Goal: Task Accomplishment & Management: Manage account settings

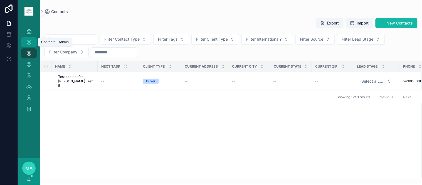
click at [27, 39] on div "Contacts - Admin" at bounding box center [28, 42] width 9 height 9
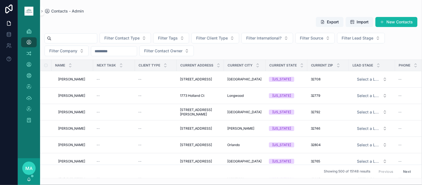
click at [97, 41] on input "scrollable content" at bounding box center [74, 38] width 46 height 8
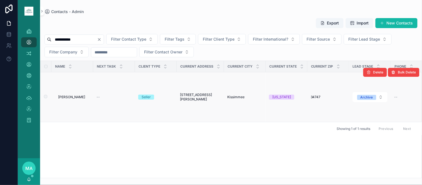
type input "**********"
click at [76, 98] on span "Adefunke Omolade" at bounding box center [71, 97] width 27 height 4
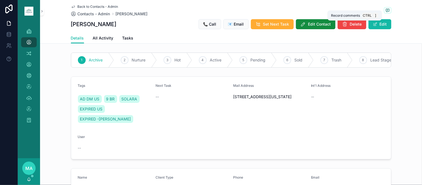
click at [387, 9] on icon "scrollable content" at bounding box center [387, 10] width 3 height 3
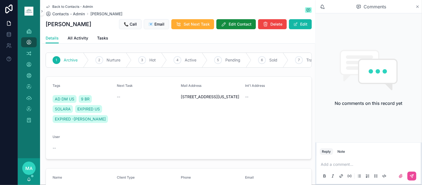
click at [418, 6] on icon "scrollable content" at bounding box center [417, 6] width 4 height 4
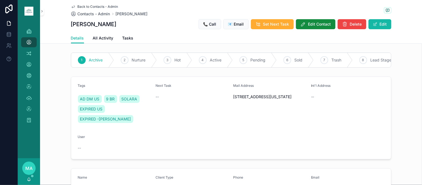
click at [93, 6] on span "Back to Contacts - Admin" at bounding box center [98, 6] width 41 height 4
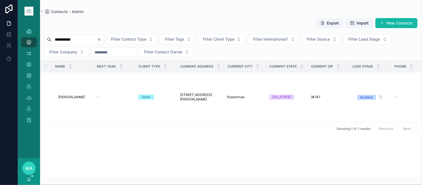
drag, startPoint x: 112, startPoint y: 40, endPoint x: 108, endPoint y: 39, distance: 4.3
click at [101, 40] on icon "Clear" at bounding box center [99, 39] width 4 height 4
click at [97, 41] on input "scrollable content" at bounding box center [74, 40] width 46 height 8
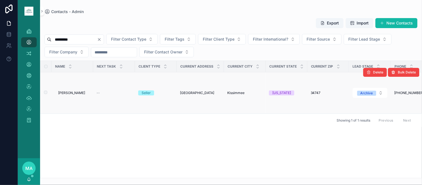
type input "*********"
click at [69, 91] on span "Raquel Lopes" at bounding box center [71, 93] width 27 height 4
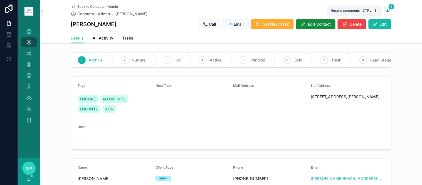
click at [388, 9] on span "scrollable content" at bounding box center [387, 10] width 7 height 6
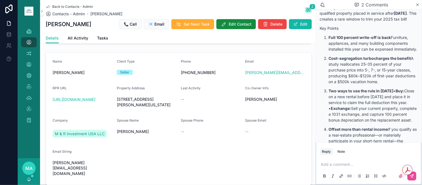
scroll to position [123, 0]
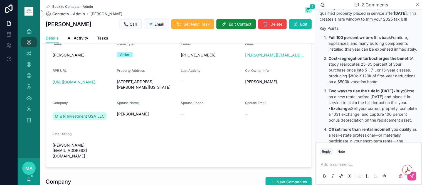
click at [80, 6] on span "Back to Contacts - Admin" at bounding box center [72, 6] width 41 height 4
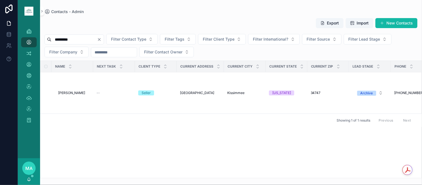
drag, startPoint x: 114, startPoint y: 42, endPoint x: 101, endPoint y: 36, distance: 14.7
click at [104, 39] on div "*********" at bounding box center [73, 39] width 59 height 10
click at [101, 38] on icon "Clear" at bounding box center [99, 39] width 4 height 4
drag, startPoint x: 97, startPoint y: 37, endPoint x: 101, endPoint y: 32, distance: 6.3
click at [96, 35] on div "scrollable content" at bounding box center [70, 39] width 53 height 10
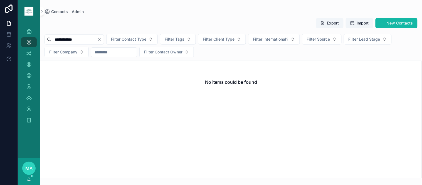
click at [97, 40] on input "**********" at bounding box center [74, 40] width 46 height 8
type input "********"
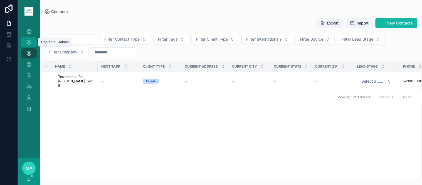
click at [27, 40] on icon "scrollable content" at bounding box center [29, 42] width 6 height 6
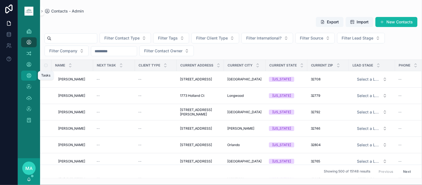
click at [28, 73] on icon "scrollable content" at bounding box center [29, 76] width 6 height 6
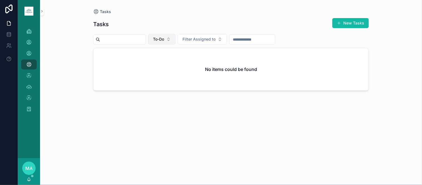
click at [175, 42] on button "To-Do" at bounding box center [161, 39] width 27 height 11
click at [167, 89] on div "Overdue" at bounding box center [175, 88] width 67 height 9
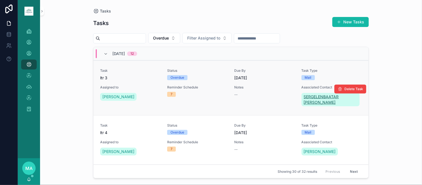
click at [312, 97] on span "SERGELENBAATAR BATSAIKHAN" at bounding box center [331, 99] width 54 height 11
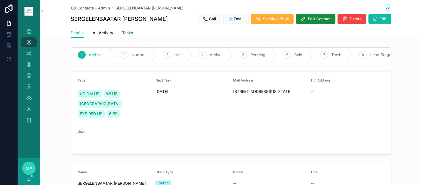
click at [126, 31] on span "Tasks" at bounding box center [127, 33] width 11 height 6
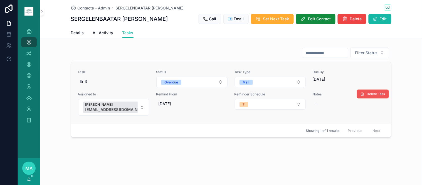
click at [371, 91] on button "Delete Task" at bounding box center [373, 94] width 32 height 9
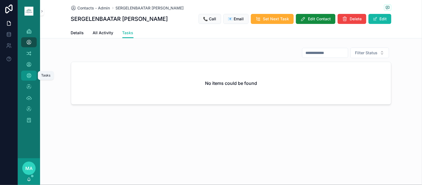
click at [31, 78] on icon "scrollable content" at bounding box center [29, 76] width 6 height 6
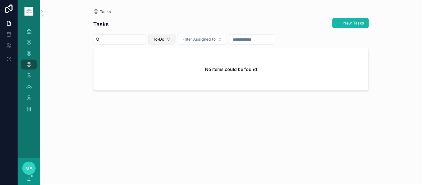
click at [175, 35] on button "To-Do" at bounding box center [161, 39] width 27 height 11
click at [168, 87] on div "Overdue" at bounding box center [175, 88] width 67 height 9
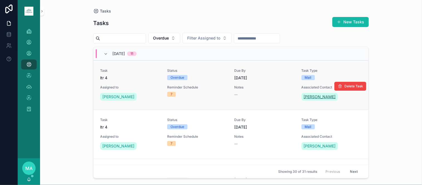
click at [315, 97] on span "Carly Bateman" at bounding box center [320, 97] width 32 height 6
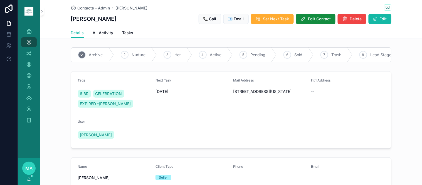
click at [96, 59] on div "1 Archive" at bounding box center [92, 55] width 43 height 14
drag, startPoint x: 128, startPoint y: 31, endPoint x: 129, endPoint y: 34, distance: 3.3
click at [128, 31] on span "Tasks" at bounding box center [127, 33] width 11 height 6
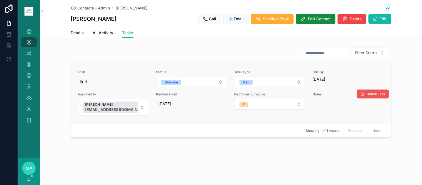
click at [374, 92] on span "Delete Task" at bounding box center [376, 94] width 19 height 4
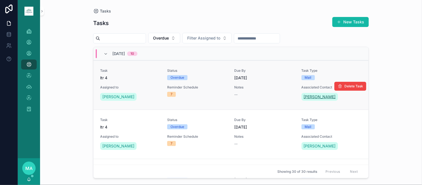
click at [325, 96] on span "Laurence Hawkins" at bounding box center [320, 97] width 32 height 6
click at [312, 98] on span "Laurence Hawkins" at bounding box center [320, 97] width 32 height 6
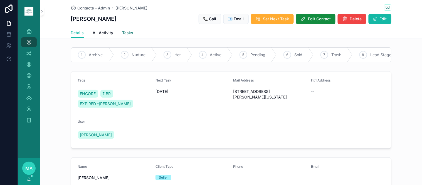
click at [123, 35] on span "Tasks" at bounding box center [127, 33] width 11 height 6
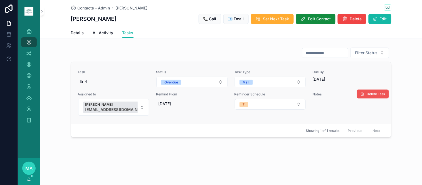
click at [366, 91] on button "Delete Task" at bounding box center [373, 94] width 32 height 9
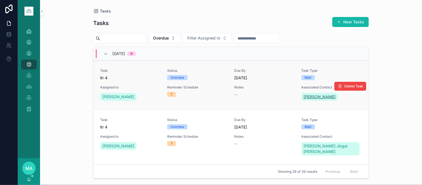
click at [309, 96] on span "Ira Hilliard" at bounding box center [320, 97] width 32 height 6
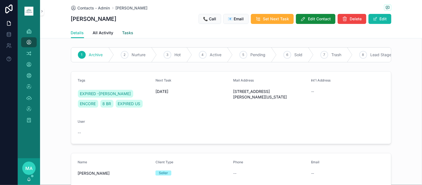
click at [122, 32] on span "Tasks" at bounding box center [127, 33] width 11 height 6
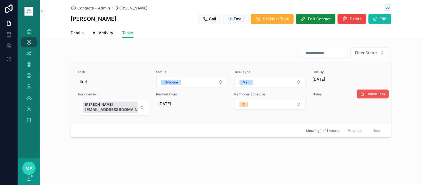
click at [370, 92] on button "Delete Task" at bounding box center [373, 94] width 32 height 9
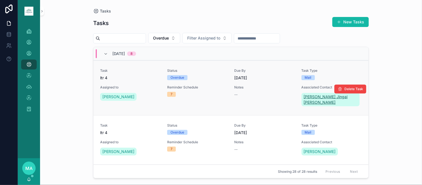
click at [320, 99] on span "Jessica Jingai Lee" at bounding box center [331, 99] width 54 height 11
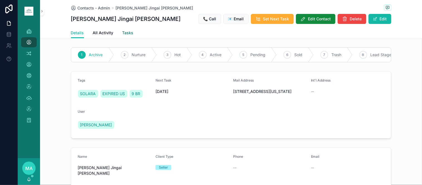
click at [123, 34] on span "Tasks" at bounding box center [127, 33] width 11 height 6
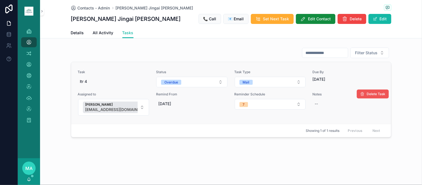
click at [365, 92] on button "Delete Task" at bounding box center [373, 94] width 32 height 9
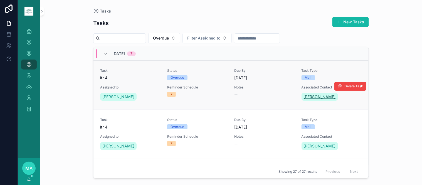
click at [310, 96] on span "Daniel Dublin" at bounding box center [320, 97] width 32 height 6
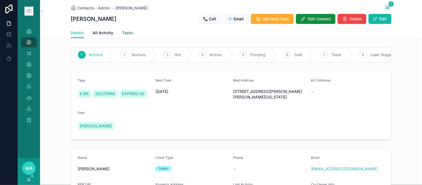
click at [124, 33] on span "Tasks" at bounding box center [127, 33] width 11 height 6
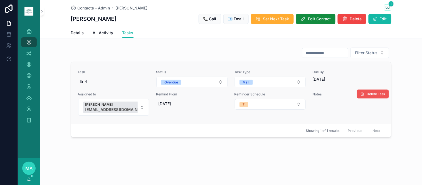
click at [362, 93] on icon "scrollable content" at bounding box center [362, 94] width 4 height 4
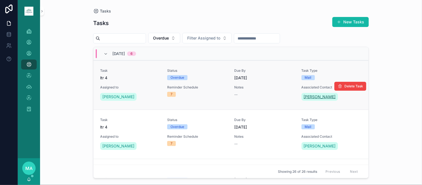
click at [309, 99] on span "Eloy Duque" at bounding box center [320, 97] width 32 height 6
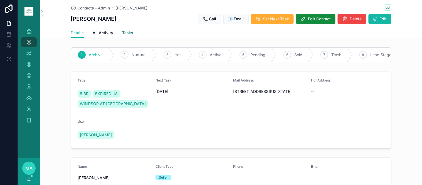
click at [123, 31] on span "Tasks" at bounding box center [127, 33] width 11 height 6
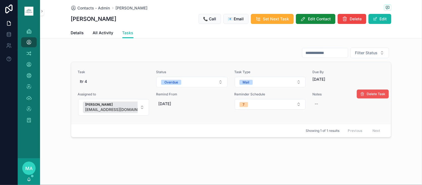
click at [361, 91] on button "Delete Task" at bounding box center [373, 94] width 32 height 9
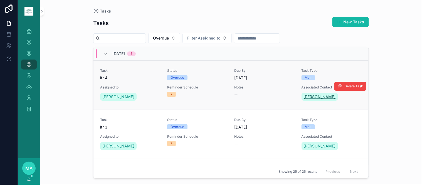
click at [309, 97] on span "Kaitlyn Turner" at bounding box center [320, 97] width 32 height 6
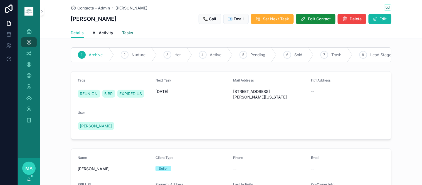
click at [122, 34] on span "Tasks" at bounding box center [127, 33] width 11 height 6
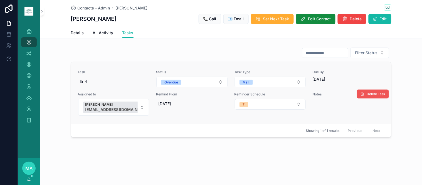
click at [375, 95] on span "Delete Task" at bounding box center [376, 94] width 19 height 4
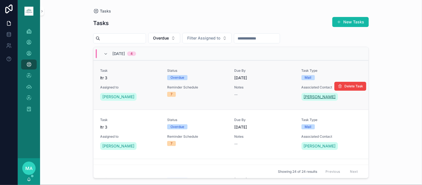
click at [313, 98] on span "Rashad Hassan" at bounding box center [320, 97] width 32 height 6
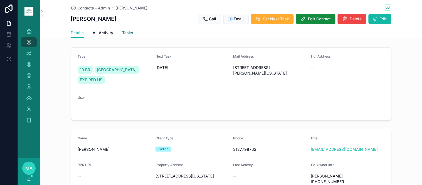
click at [123, 31] on span "Tasks" at bounding box center [127, 33] width 11 height 6
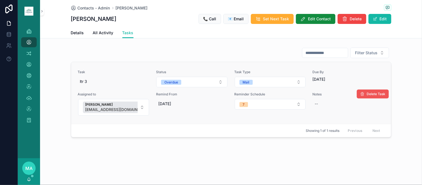
click at [381, 92] on button "Delete Task" at bounding box center [373, 94] width 32 height 9
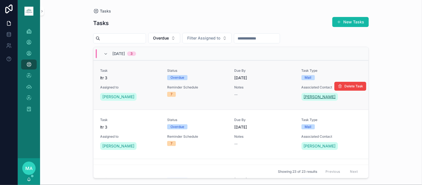
click at [315, 100] on span "MICHAEL CESAR CAPOMAGGIE" at bounding box center [320, 97] width 32 height 6
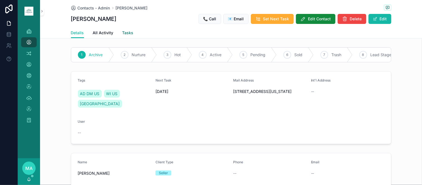
click at [122, 31] on span "Tasks" at bounding box center [127, 33] width 11 height 6
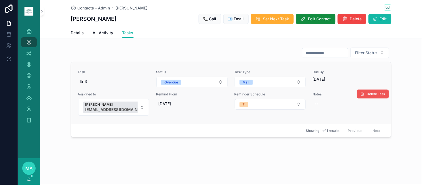
click at [382, 95] on span "Delete Task" at bounding box center [376, 94] width 19 height 4
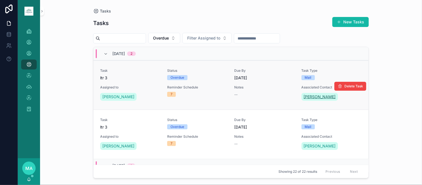
click at [325, 97] on span "KHUN THANH NGUYEN-THI" at bounding box center [320, 97] width 32 height 6
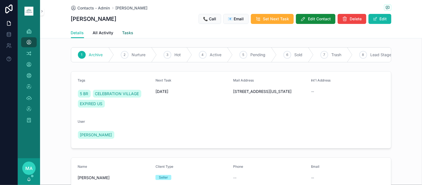
drag, startPoint x: 127, startPoint y: 31, endPoint x: 149, endPoint y: 39, distance: 22.7
click at [127, 31] on span "Tasks" at bounding box center [127, 33] width 11 height 6
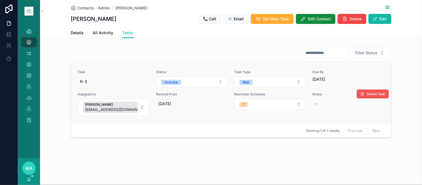
click at [367, 92] on span "Delete Task" at bounding box center [376, 94] width 19 height 4
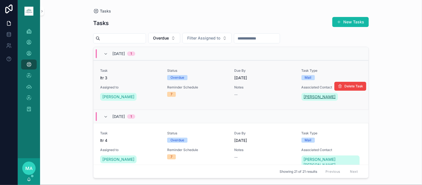
click at [311, 98] on span "ANDREW WU" at bounding box center [320, 97] width 32 height 6
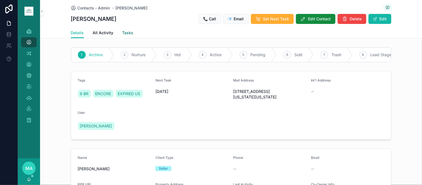
click at [126, 32] on span "Tasks" at bounding box center [127, 33] width 11 height 6
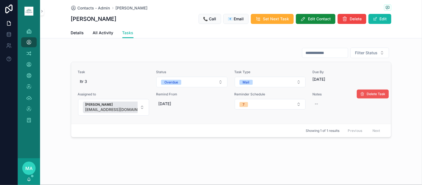
click at [377, 96] on button "Delete Task" at bounding box center [373, 94] width 32 height 9
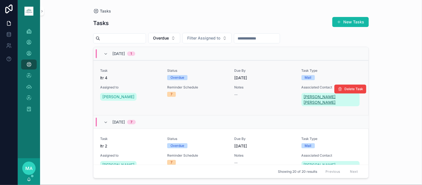
click at [327, 96] on span "Antonio Batista Primitivo" at bounding box center [331, 99] width 54 height 11
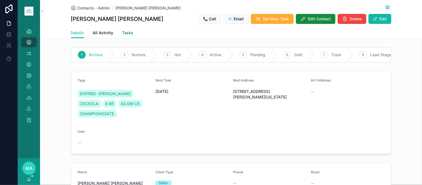
click at [122, 31] on span "Tasks" at bounding box center [127, 33] width 11 height 6
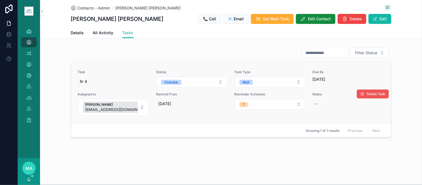
click at [368, 95] on span "Delete Task" at bounding box center [376, 94] width 19 height 4
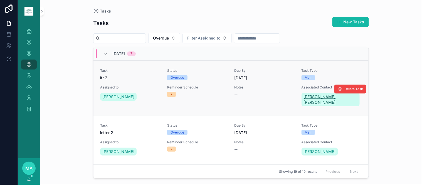
click at [310, 96] on span "Martins Ianka Cristini Da Silva Martinenghi" at bounding box center [331, 99] width 54 height 11
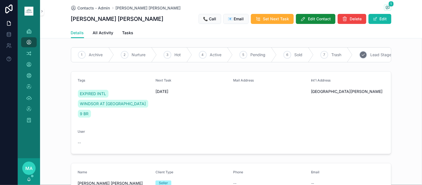
click at [332, 56] on span "Trash" at bounding box center [336, 55] width 10 height 6
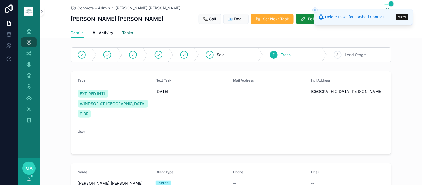
drag, startPoint x: 124, startPoint y: 34, endPoint x: 150, endPoint y: 39, distance: 26.1
click at [124, 34] on span "Tasks" at bounding box center [127, 33] width 11 height 6
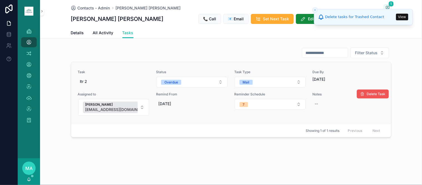
click at [371, 92] on span "Delete Task" at bounding box center [376, 94] width 19 height 4
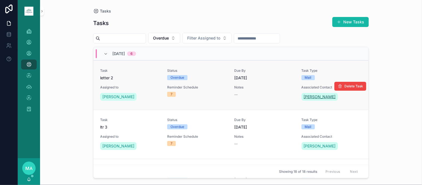
click at [310, 95] on span "Stacy Sager" at bounding box center [320, 97] width 32 height 6
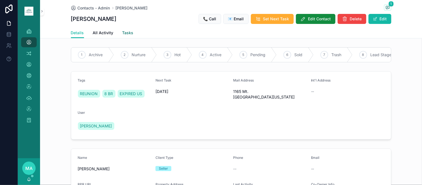
click at [126, 31] on span "Tasks" at bounding box center [127, 33] width 11 height 6
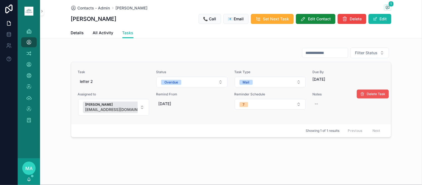
click at [372, 96] on span "Delete Task" at bounding box center [376, 94] width 19 height 4
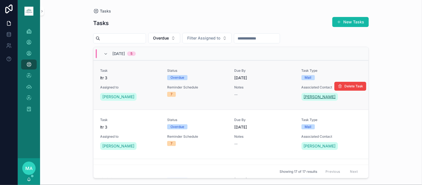
click at [310, 98] on span "[PERSON_NAME]" at bounding box center [320, 97] width 32 height 6
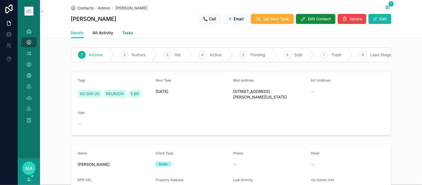
click at [122, 33] on span "Tasks" at bounding box center [127, 33] width 11 height 6
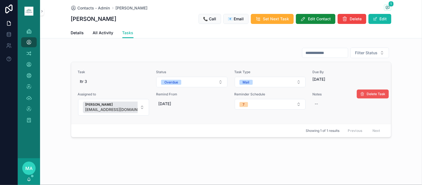
click at [367, 95] on span "Delete Task" at bounding box center [376, 94] width 19 height 4
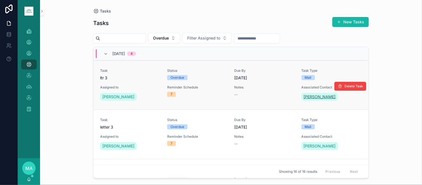
click at [316, 98] on span "George Holland" at bounding box center [320, 97] width 32 height 6
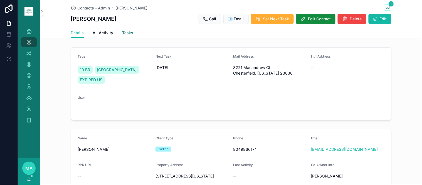
click at [126, 32] on span "Tasks" at bounding box center [127, 33] width 11 height 6
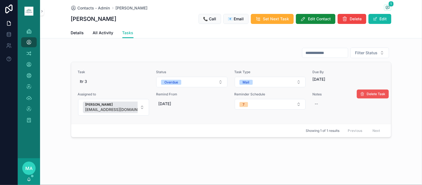
click at [382, 96] on span "Delete Task" at bounding box center [376, 94] width 19 height 4
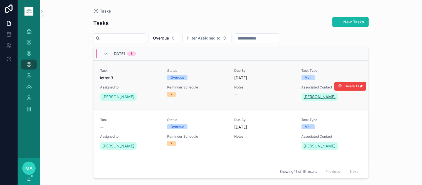
click at [322, 95] on span "Thomas Michaelis" at bounding box center [320, 97] width 32 height 6
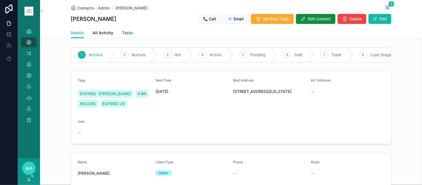
drag, startPoint x: 122, startPoint y: 30, endPoint x: 141, endPoint y: 40, distance: 21.5
click at [122, 31] on span "Tasks" at bounding box center [127, 33] width 11 height 6
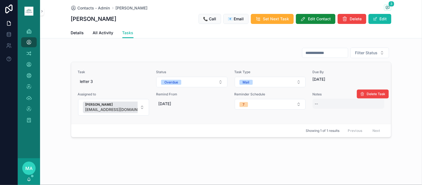
click at [367, 99] on div "--" at bounding box center [348, 104] width 72 height 10
click at [374, 92] on span "Delete Task" at bounding box center [376, 94] width 19 height 4
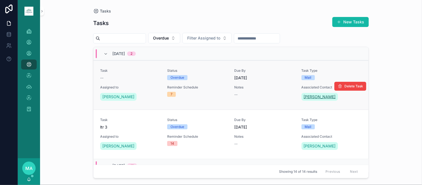
click at [324, 98] on span "Christopher Varacallo" at bounding box center [320, 97] width 32 height 6
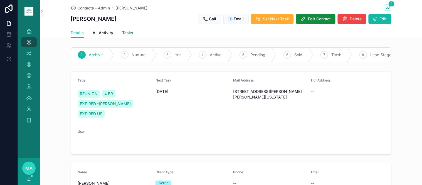
click at [125, 31] on span "Tasks" at bounding box center [127, 33] width 11 height 6
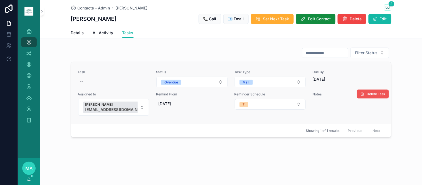
click at [372, 91] on button "Delete Task" at bounding box center [373, 94] width 32 height 9
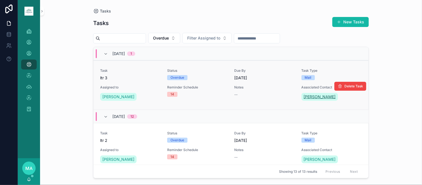
click at [313, 98] on span "Anthony Cavallo" at bounding box center [320, 97] width 32 height 6
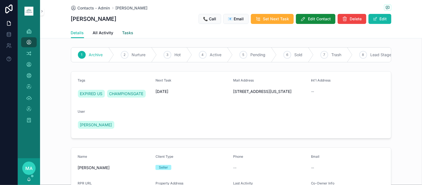
click at [126, 32] on span "Tasks" at bounding box center [127, 33] width 11 height 6
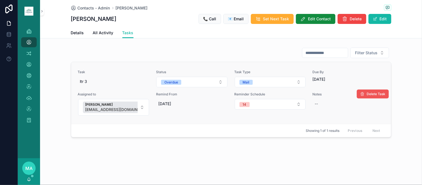
click at [368, 92] on span "Delete Task" at bounding box center [376, 94] width 19 height 4
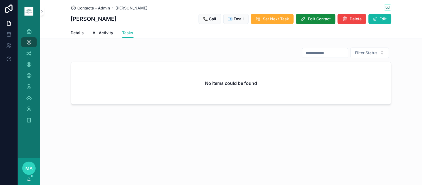
click at [93, 8] on span "Contacts - Admin" at bounding box center [94, 8] width 33 height 6
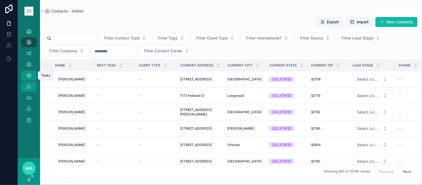
click at [31, 76] on icon "scrollable content" at bounding box center [29, 76] width 6 height 6
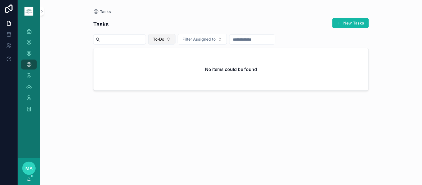
click at [175, 38] on button "To-Do" at bounding box center [161, 39] width 27 height 11
click at [173, 88] on div "Overdue" at bounding box center [175, 88] width 67 height 9
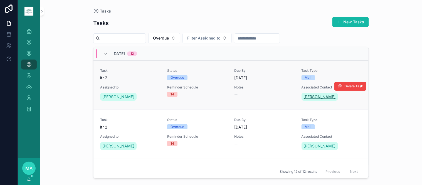
click at [310, 99] on span "QIU YANG" at bounding box center [320, 97] width 32 height 6
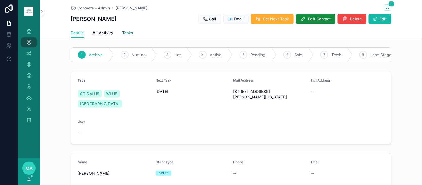
drag, startPoint x: 122, startPoint y: 32, endPoint x: 143, endPoint y: 36, distance: 21.9
click at [122, 32] on span "Tasks" at bounding box center [127, 33] width 11 height 6
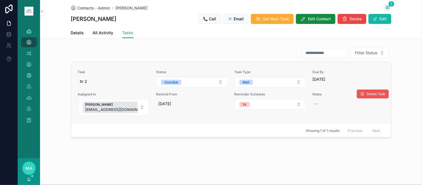
click at [376, 93] on span "Delete Task" at bounding box center [376, 94] width 19 height 4
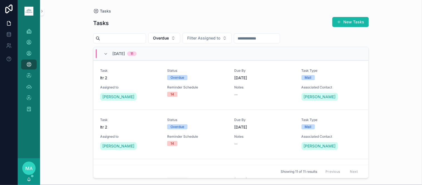
click at [321, 96] on span "Itzhak Nissanov" at bounding box center [320, 97] width 32 height 6
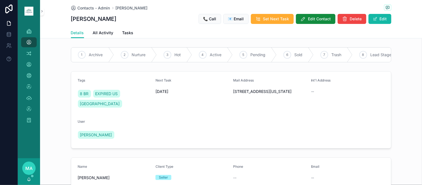
drag, startPoint x: 278, startPoint y: 101, endPoint x: 233, endPoint y: 95, distance: 45.7
click at [233, 94] on span "17383 Sparkling River Road Boca Raton, Florida 3496" at bounding box center [269, 92] width 73 height 6
copy span "7383 Sparkling River Road Boca Raton, Florida 3496"
click at [319, 22] on button "Edit Contact" at bounding box center [315, 19] width 39 height 10
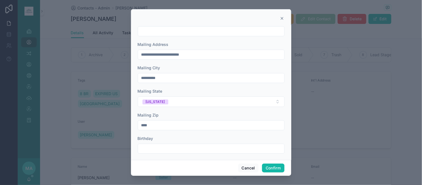
scroll to position [260, 0]
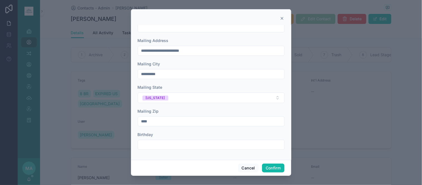
click at [141, 122] on input "****" at bounding box center [211, 122] width 146 height 8
type input "*****"
click at [276, 168] on button "Confirm" at bounding box center [273, 167] width 22 height 9
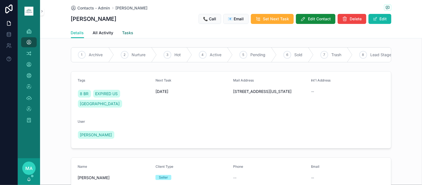
click at [126, 33] on span "Tasks" at bounding box center [127, 33] width 11 height 6
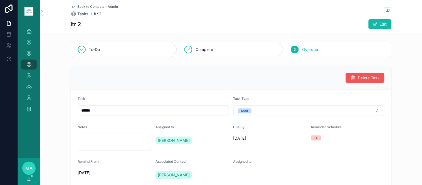
click at [370, 79] on span "Delete Task" at bounding box center [369, 78] width 22 height 6
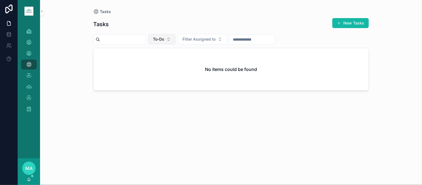
click at [164, 39] on span "To-Do" at bounding box center [158, 39] width 11 height 6
click at [170, 87] on div "Overdue" at bounding box center [175, 88] width 67 height 9
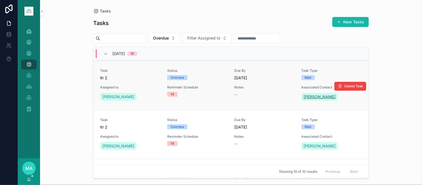
click at [306, 96] on span "PING MA" at bounding box center [320, 97] width 32 height 6
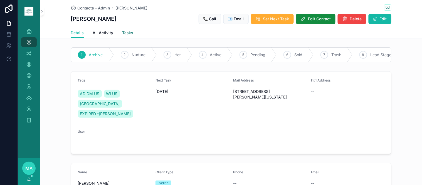
click at [128, 31] on span "Tasks" at bounding box center [127, 33] width 11 height 6
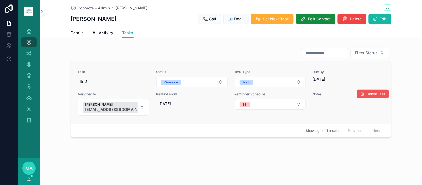
click at [374, 98] on button "Delete Task" at bounding box center [373, 94] width 32 height 9
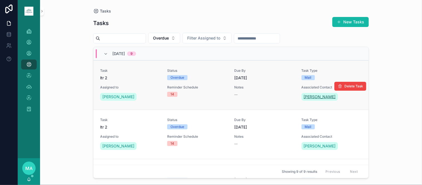
click at [318, 97] on span "Anthony Arsenault" at bounding box center [320, 97] width 32 height 6
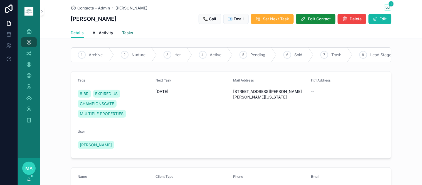
click at [127, 32] on span "Tasks" at bounding box center [127, 33] width 11 height 6
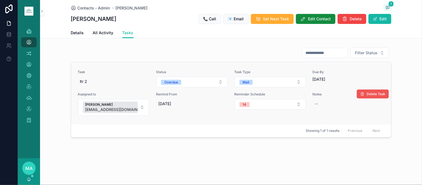
click at [380, 97] on button "Delete Task" at bounding box center [373, 94] width 32 height 9
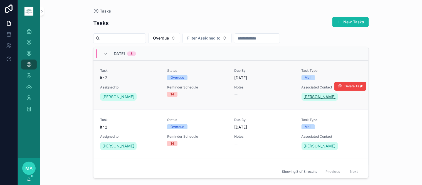
click at [308, 95] on span "Pablo Celis" at bounding box center [320, 97] width 32 height 6
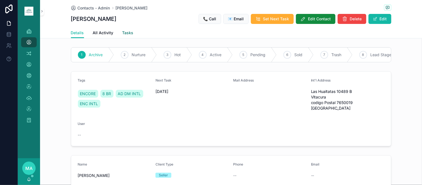
click at [125, 33] on span "Tasks" at bounding box center [127, 33] width 11 height 6
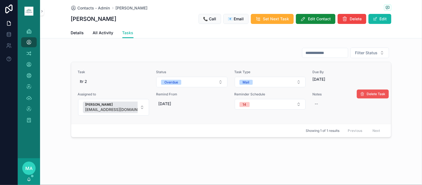
click at [384, 95] on span "Delete Task" at bounding box center [376, 94] width 19 height 4
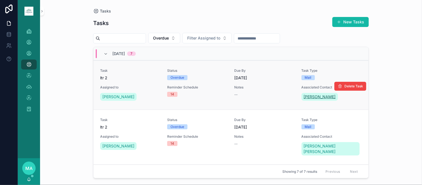
click at [312, 96] on span "Najafzadeh Ehsan" at bounding box center [320, 97] width 32 height 6
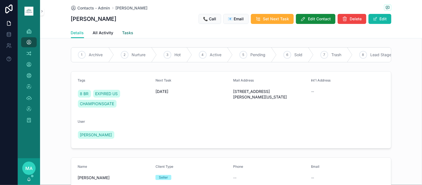
click at [128, 31] on span "Tasks" at bounding box center [127, 33] width 11 height 6
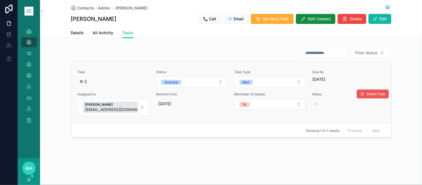
click at [375, 92] on span "Delete Task" at bounding box center [376, 94] width 19 height 4
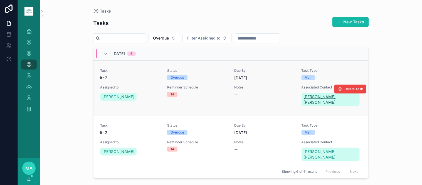
click at [320, 99] on span "Lucas Silveira Mourao" at bounding box center [331, 99] width 54 height 11
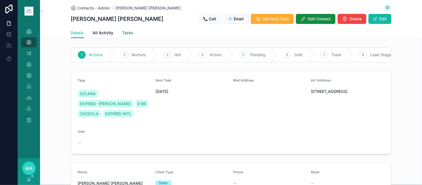
click at [127, 32] on span "Tasks" at bounding box center [127, 33] width 11 height 6
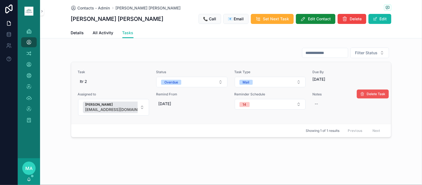
click at [370, 96] on button "Delete Task" at bounding box center [373, 94] width 32 height 9
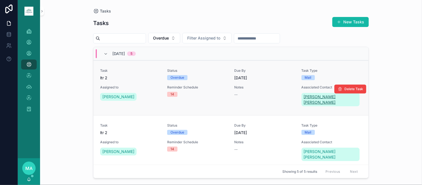
click at [321, 96] on span "CARLOS ALBERTO LEITE MENDES" at bounding box center [331, 99] width 54 height 11
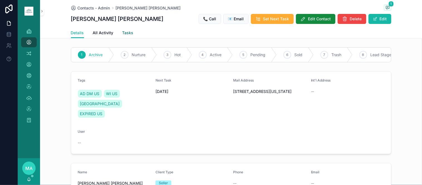
click at [127, 31] on span "Tasks" at bounding box center [127, 33] width 11 height 6
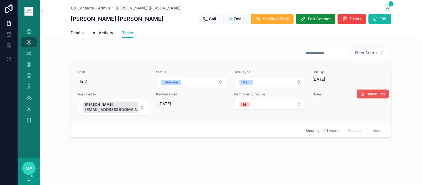
click at [373, 92] on span "Delete Task" at bounding box center [376, 94] width 19 height 4
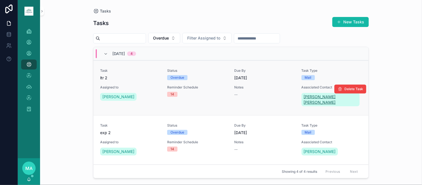
click at [316, 99] on span "Andrew Stuart Butler" at bounding box center [331, 99] width 54 height 11
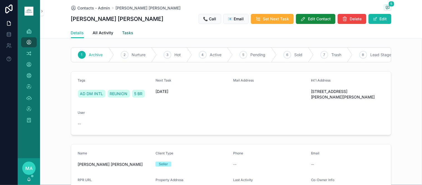
click at [129, 29] on link "Tasks" at bounding box center [127, 33] width 11 height 11
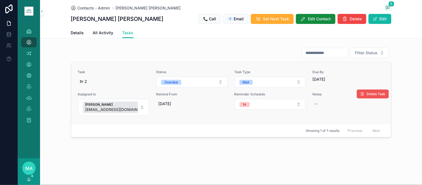
click at [375, 94] on span "Delete Task" at bounding box center [376, 94] width 19 height 4
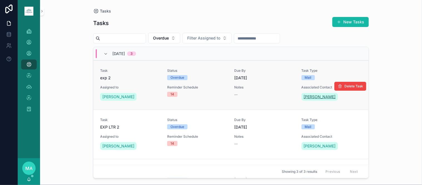
click at [318, 98] on span "Thomas Hsing" at bounding box center [320, 97] width 32 height 6
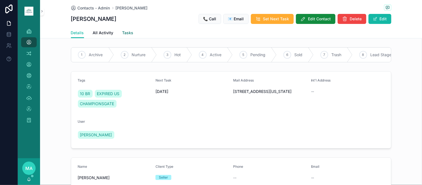
click at [122, 31] on span "Tasks" at bounding box center [127, 33] width 11 height 6
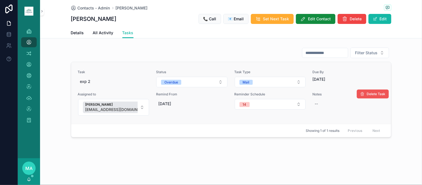
click at [363, 94] on icon "scrollable content" at bounding box center [362, 94] width 4 height 4
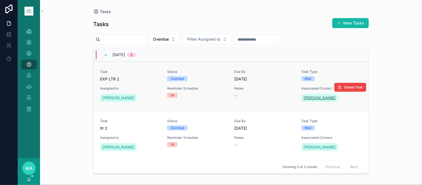
click at [327, 99] on span "Carmen Ana Sierra" at bounding box center [320, 98] width 32 height 6
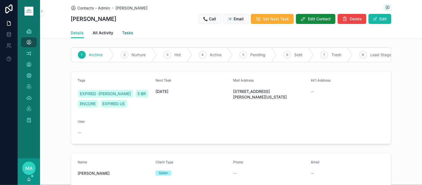
click at [122, 29] on link "Tasks" at bounding box center [127, 33] width 11 height 11
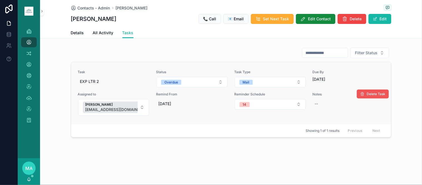
click at [374, 92] on span "Delete Task" at bounding box center [376, 94] width 19 height 4
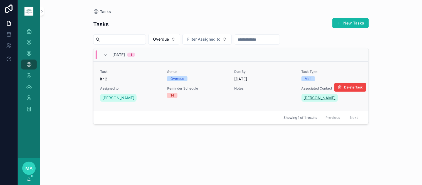
click at [316, 94] on link "Jeffrey Clark" at bounding box center [319, 98] width 36 height 8
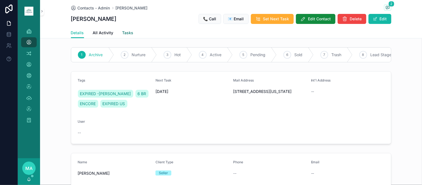
click at [126, 32] on span "Tasks" at bounding box center [127, 33] width 11 height 6
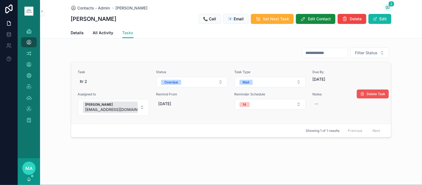
click at [373, 93] on span "Delete Task" at bounding box center [376, 94] width 19 height 4
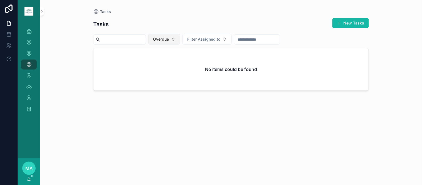
click at [180, 37] on button "Overdue" at bounding box center [164, 39] width 32 height 11
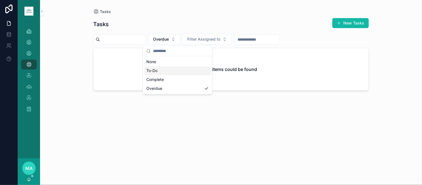
click at [165, 69] on div "To-Do" at bounding box center [177, 70] width 67 height 9
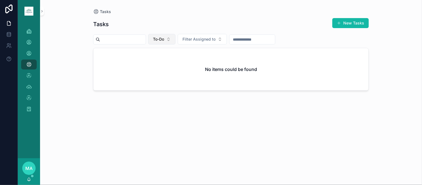
click at [164, 38] on span "To-Do" at bounding box center [158, 39] width 11 height 6
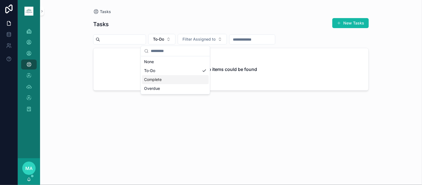
click at [165, 77] on div "Complete" at bounding box center [175, 79] width 67 height 9
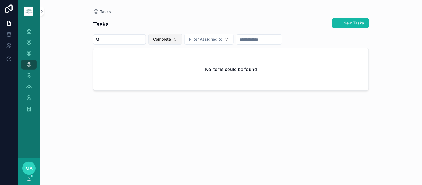
click at [171, 41] on span "Complete" at bounding box center [162, 39] width 18 height 6
click at [170, 87] on div "Overdue" at bounding box center [178, 88] width 67 height 9
drag, startPoint x: 31, startPoint y: 42, endPoint x: 31, endPoint y: 38, distance: 3.9
click at [31, 42] on icon "scrollable content" at bounding box center [29, 42] width 6 height 6
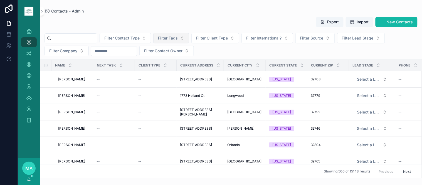
click at [189, 38] on button "Filter Tags" at bounding box center [171, 38] width 36 height 11
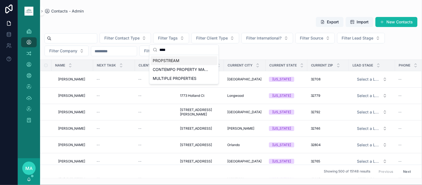
type input "****"
click at [185, 60] on div "PROPSTREAM" at bounding box center [184, 60] width 67 height 9
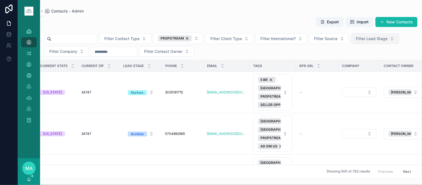
scroll to position [93, 234]
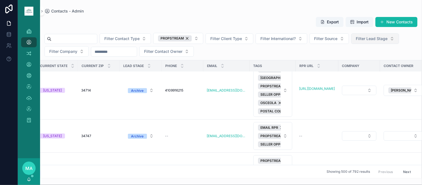
click at [382, 41] on span "Filter Lead Stage" at bounding box center [372, 39] width 32 height 6
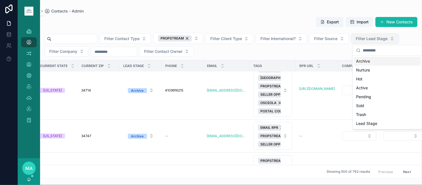
scroll to position [0, 234]
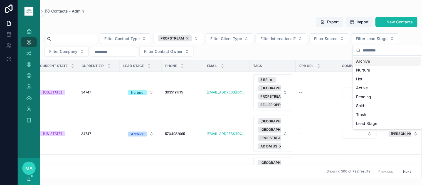
click at [367, 62] on div "Archive" at bounding box center [387, 61] width 67 height 9
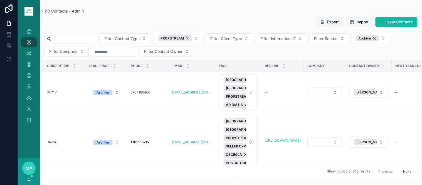
scroll to position [0, 288]
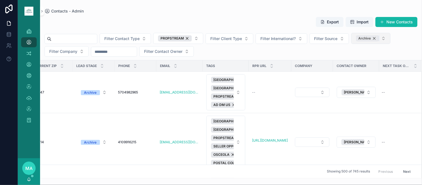
click at [379, 36] on div "Archive" at bounding box center [367, 38] width 23 height 6
click at [379, 37] on span "Archive" at bounding box center [367, 38] width 23 height 6
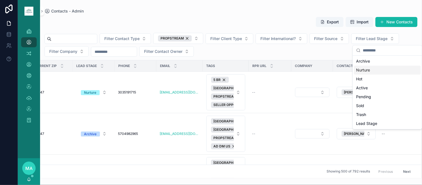
click at [366, 71] on div "Nurture" at bounding box center [387, 70] width 67 height 9
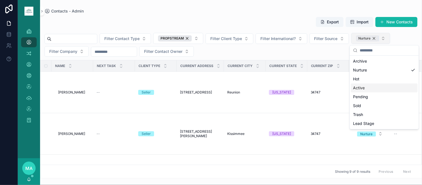
click at [379, 38] on div "Nurture" at bounding box center [367, 38] width 23 height 6
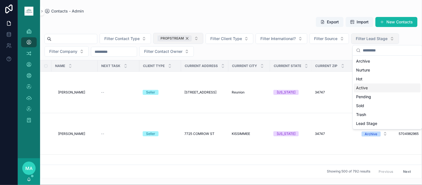
click at [192, 38] on div "PROPSTREAM" at bounding box center [175, 38] width 34 height 6
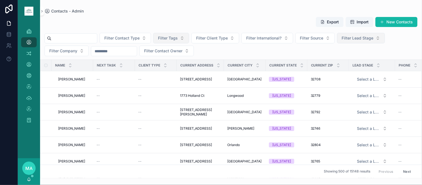
click at [87, 38] on input "scrollable content" at bounding box center [74, 38] width 46 height 8
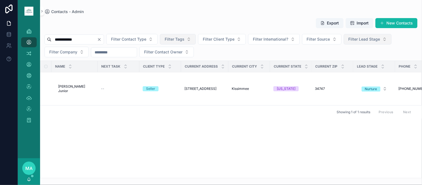
type input "**********"
click at [100, 40] on icon "Clear" at bounding box center [99, 39] width 2 height 2
click at [97, 43] on input "scrollable content" at bounding box center [74, 40] width 46 height 8
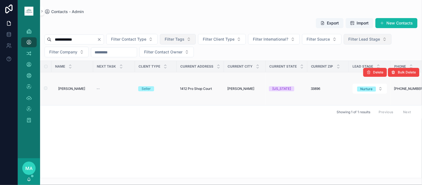
type input "**********"
click at [67, 90] on span "Albert Singh" at bounding box center [71, 88] width 27 height 4
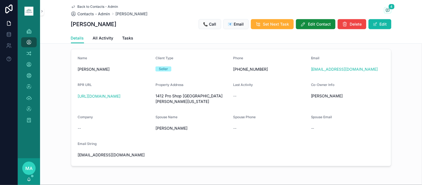
scroll to position [123, 0]
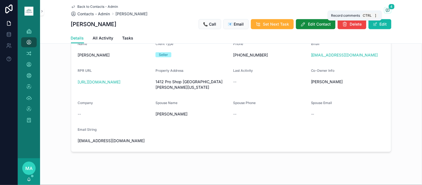
click at [385, 7] on span "scrollable content" at bounding box center [387, 10] width 7 height 6
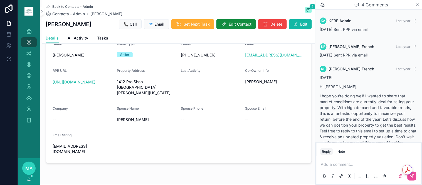
click at [418, 4] on icon "scrollable content" at bounding box center [417, 5] width 4 height 4
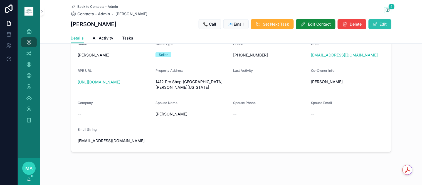
drag, startPoint x: 374, startPoint y: 20, endPoint x: 375, endPoint y: 23, distance: 2.8
click at [375, 20] on button "Edit" at bounding box center [379, 24] width 23 height 10
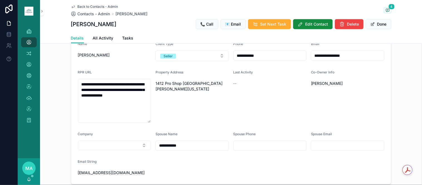
drag, startPoint x: 318, startPoint y: 59, endPoint x: 261, endPoint y: 60, distance: 56.4
click at [261, 60] on form "**********" at bounding box center [231, 109] width 320 height 149
click at [380, 21] on button "Done" at bounding box center [379, 24] width 26 height 10
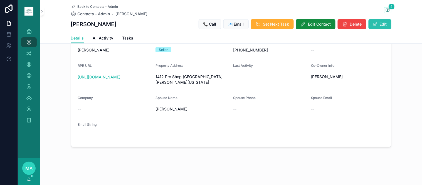
scroll to position [123, 0]
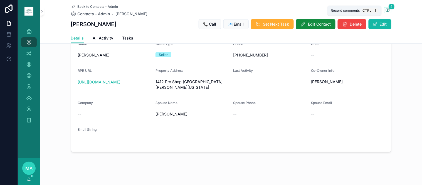
click at [386, 11] on icon "scrollable content" at bounding box center [387, 10] width 4 height 4
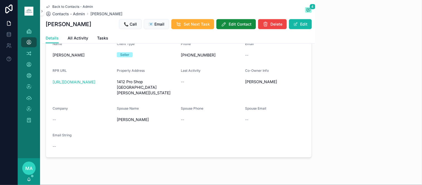
scroll to position [174, 0]
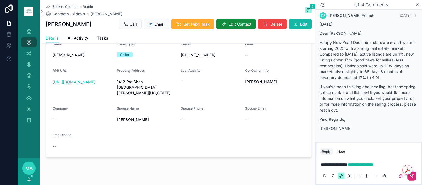
click at [412, 176] on icon "scrollable content" at bounding box center [412, 175] width 2 height 2
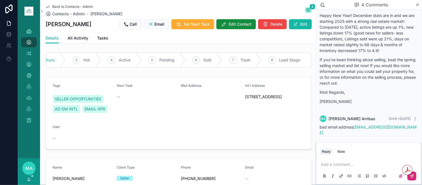
scroll to position [196, 0]
click at [246, 58] on span "Trash" at bounding box center [245, 60] width 10 height 6
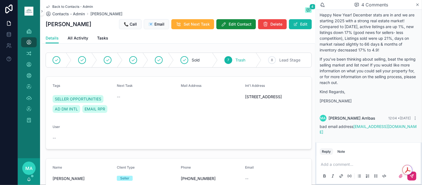
scroll to position [0, 0]
click at [70, 6] on span "Back to Contacts - Admin" at bounding box center [72, 6] width 41 height 4
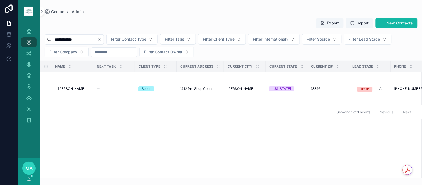
drag, startPoint x: 112, startPoint y: 39, endPoint x: 106, endPoint y: 43, distance: 6.6
click at [101, 38] on icon "Clear" at bounding box center [99, 39] width 4 height 4
click at [97, 38] on input "scrollable content" at bounding box center [74, 40] width 46 height 8
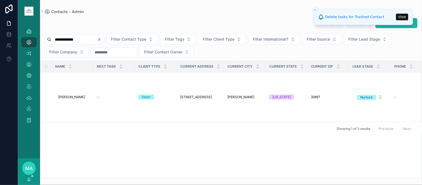
type input "**********"
drag, startPoint x: 113, startPoint y: 39, endPoint x: 112, endPoint y: 42, distance: 3.0
click at [101, 39] on icon "Clear" at bounding box center [99, 39] width 4 height 4
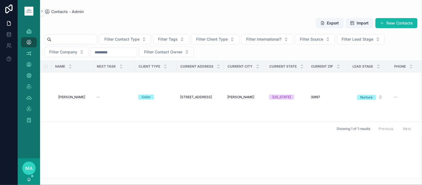
click at [87, 36] on input "scrollable content" at bounding box center [74, 40] width 46 height 8
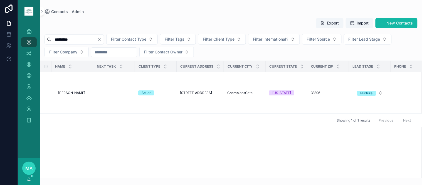
type input "*********"
click at [101, 39] on icon "Clear" at bounding box center [99, 39] width 4 height 4
click at [97, 41] on input "scrollable content" at bounding box center [74, 40] width 46 height 8
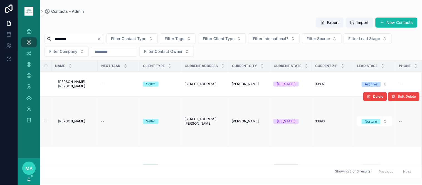
type input "********"
click at [64, 120] on span "Ana Diaz" at bounding box center [71, 121] width 27 height 4
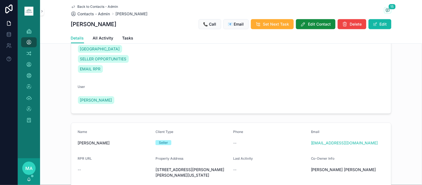
scroll to position [62, 0]
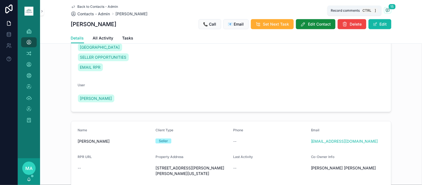
click at [387, 11] on icon "scrollable content" at bounding box center [387, 10] width 3 height 3
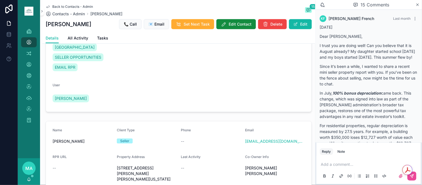
scroll to position [1069, 0]
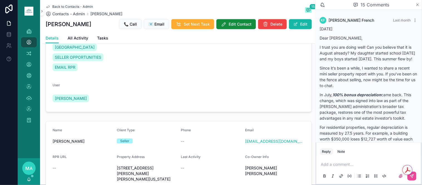
click at [417, 6] on icon "scrollable content" at bounding box center [417, 5] width 4 height 4
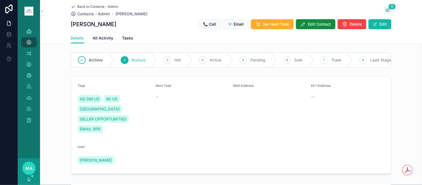
click at [84, 6] on span "Back to Contacts - Admin" at bounding box center [98, 6] width 41 height 4
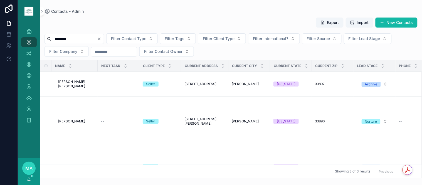
click at [101, 38] on icon "Clear" at bounding box center [99, 39] width 4 height 4
click at [97, 41] on input "scrollable content" at bounding box center [74, 39] width 46 height 8
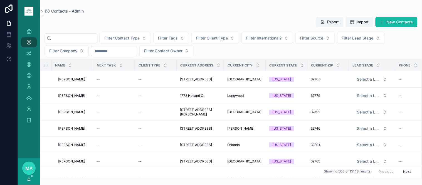
type input "*"
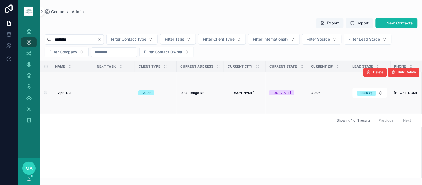
type input "********"
click at [65, 92] on span "April Du" at bounding box center [64, 93] width 13 height 4
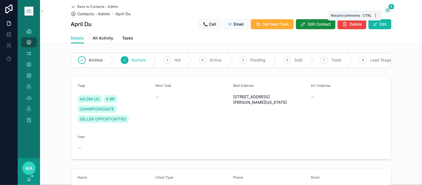
click at [386, 10] on icon "scrollable content" at bounding box center [387, 10] width 4 height 4
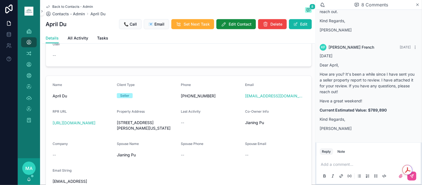
scroll to position [62, 0]
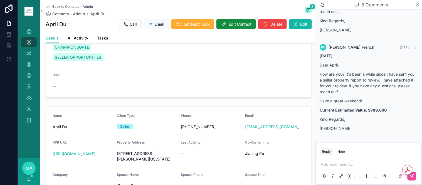
click at [62, 6] on span "Back to Contacts - Admin" at bounding box center [72, 6] width 41 height 4
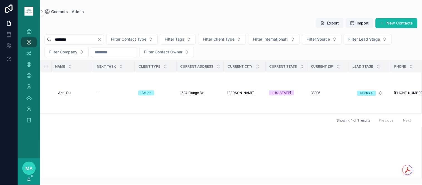
click at [100, 40] on icon "Clear" at bounding box center [99, 39] width 2 height 2
click at [97, 41] on input "scrollable content" at bounding box center [74, 40] width 46 height 8
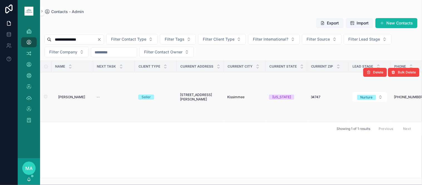
type input "**********"
click at [77, 98] on span "Arise Lockridge" at bounding box center [71, 97] width 27 height 4
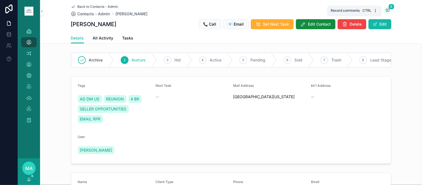
click at [387, 10] on icon "scrollable content" at bounding box center [387, 10] width 3 height 3
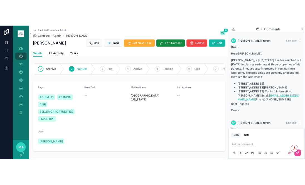
scroll to position [993, 0]
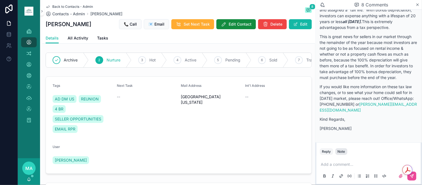
click at [344, 153] on div "Note" at bounding box center [341, 151] width 8 height 4
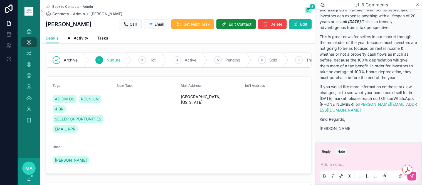
click at [329, 162] on p "scrollable content" at bounding box center [370, 165] width 98 height 6
click at [410, 174] on div "Get summaries and key insights using AI Assistant powered by Adobe Acrobat" at bounding box center [408, 170] width 28 height 10
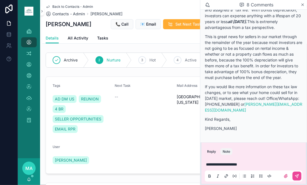
click at [74, 6] on span "Back to Contacts - Admin" at bounding box center [72, 6] width 41 height 4
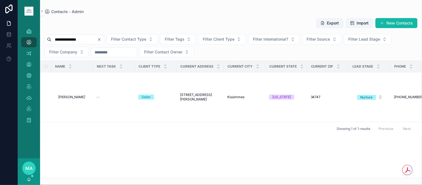
drag, startPoint x: 112, startPoint y: 40, endPoint x: 96, endPoint y: 38, distance: 15.4
click at [100, 40] on icon "Clear" at bounding box center [99, 39] width 2 height 2
click at [95, 38] on input "scrollable content" at bounding box center [74, 40] width 46 height 8
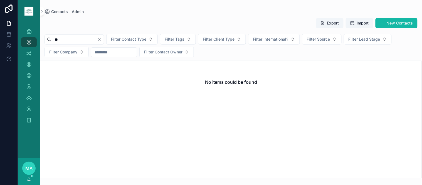
type input "*"
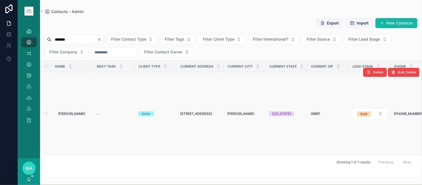
type input "*******"
click at [76, 113] on span "Glen Harpell" at bounding box center [71, 113] width 27 height 4
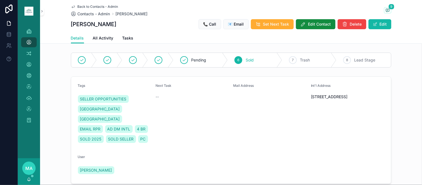
click at [79, 6] on span "Back to Contacts - Admin" at bounding box center [98, 6] width 41 height 4
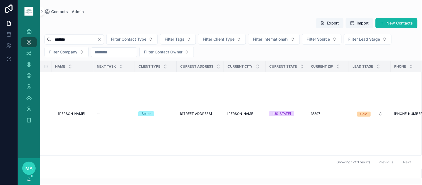
click at [101, 38] on icon "Clear" at bounding box center [99, 39] width 4 height 4
click at [97, 41] on input "scrollable content" at bounding box center [74, 40] width 46 height 8
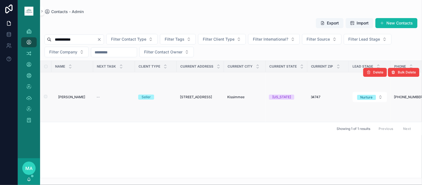
type input "**********"
click at [78, 98] on span "Bharatkumar Patel" at bounding box center [71, 97] width 27 height 4
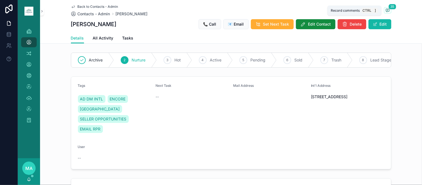
drag, startPoint x: 384, startPoint y: 10, endPoint x: 390, endPoint y: 24, distance: 15.3
click at [385, 10] on icon "scrollable content" at bounding box center [387, 10] width 4 height 4
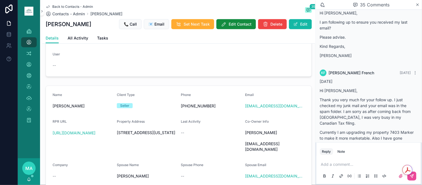
scroll to position [1787, 0]
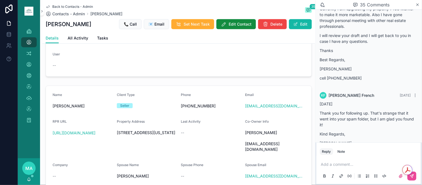
click at [340, 147] on div "Reply Note" at bounding box center [368, 151] width 104 height 9
click at [341, 151] on div "Note" at bounding box center [341, 151] width 8 height 4
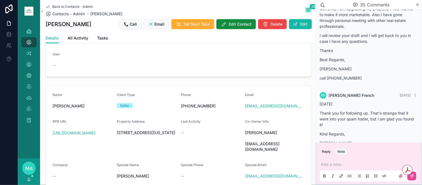
click at [327, 162] on p "scrollable content" at bounding box center [370, 165] width 98 height 6
click at [414, 179] on button "scrollable content" at bounding box center [411, 176] width 9 height 9
click at [74, 6] on span "Back to Contacts - Admin" at bounding box center [72, 6] width 41 height 4
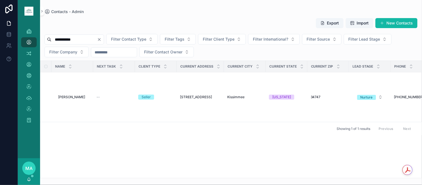
drag, startPoint x: 112, startPoint y: 38, endPoint x: 108, endPoint y: 41, distance: 4.9
click at [101, 38] on icon "Clear" at bounding box center [99, 39] width 4 height 4
click at [91, 37] on input "scrollable content" at bounding box center [74, 40] width 46 height 8
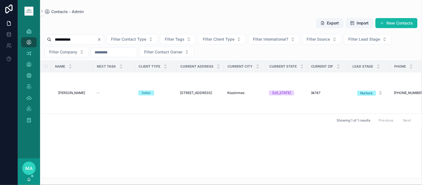
type input "**********"
click at [101, 40] on icon "Clear" at bounding box center [99, 39] width 4 height 4
click at [90, 41] on input "scrollable content" at bounding box center [74, 40] width 46 height 8
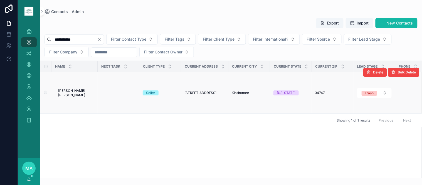
type input "**********"
click at [76, 90] on span "Cecile Marie Mellet Bisetti" at bounding box center [76, 92] width 36 height 9
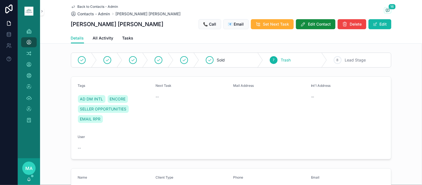
click at [92, 4] on span "Back to Contacts - Admin" at bounding box center [98, 6] width 41 height 4
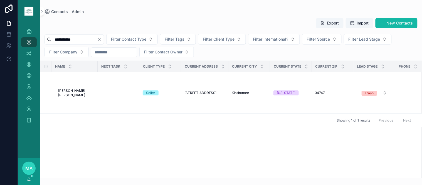
click at [101, 40] on icon "Clear" at bounding box center [99, 39] width 4 height 4
click at [97, 40] on input "scrollable content" at bounding box center [74, 40] width 46 height 8
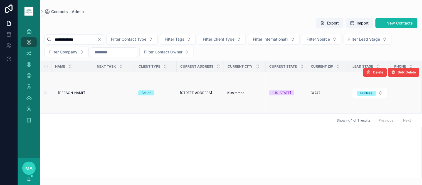
type input "**********"
click at [74, 93] on span "Denis Bezerra" at bounding box center [71, 93] width 27 height 4
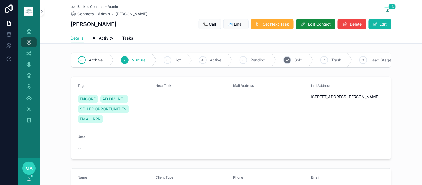
click at [297, 65] on div "6 Sold" at bounding box center [295, 60] width 37 height 14
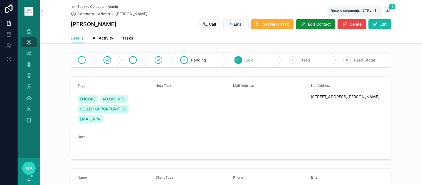
click at [385, 9] on icon "scrollable content" at bounding box center [387, 10] width 4 height 4
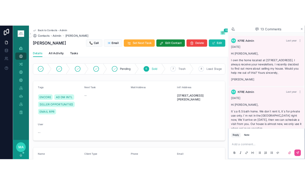
scroll to position [615, 0]
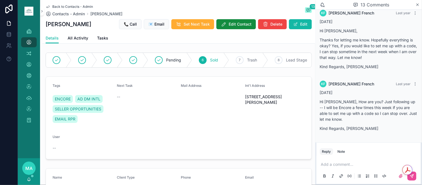
click at [337, 163] on p "scrollable content" at bounding box center [370, 165] width 98 height 6
click at [413, 175] on div "Get summaries and key insights using AI Assistant powered by Adobe Acrobat" at bounding box center [411, 170] width 19 height 10
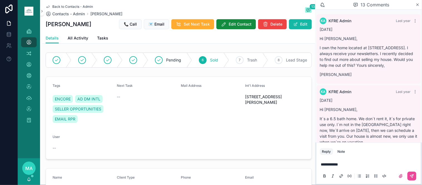
click at [67, 6] on span "Back to Contacts - Admin" at bounding box center [72, 6] width 41 height 4
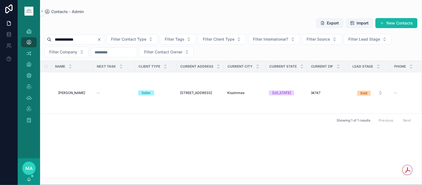
click at [101, 39] on icon "Clear" at bounding box center [99, 39] width 4 height 4
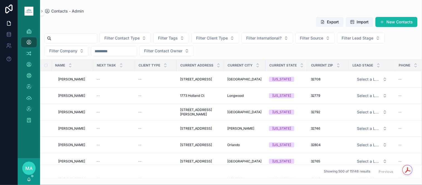
click at [80, 38] on input "scrollable content" at bounding box center [74, 38] width 46 height 8
type input "*"
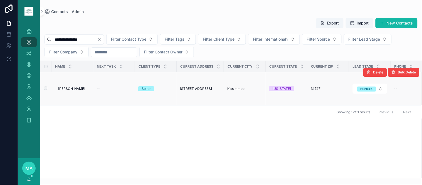
type input "**********"
click at [75, 86] on td "Duane Sutherland Duane Sutherland" at bounding box center [72, 88] width 42 height 33
click at [74, 88] on span "Duane Sutherland" at bounding box center [71, 88] width 27 height 4
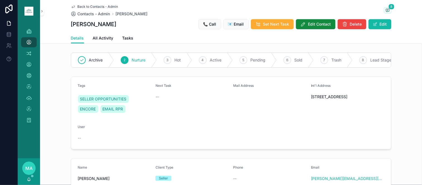
click at [93, 5] on span "Back to Contacts - Admin" at bounding box center [98, 6] width 41 height 4
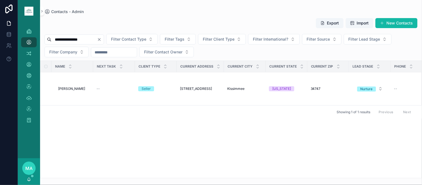
click at [101, 41] on icon "Clear" at bounding box center [99, 39] width 4 height 4
click at [94, 39] on input "scrollable content" at bounding box center [74, 40] width 46 height 8
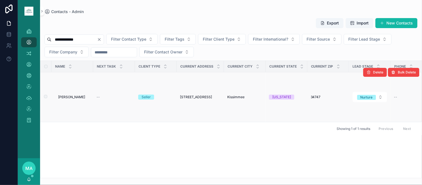
type input "**********"
click at [76, 96] on span "Eunita Booker" at bounding box center [71, 97] width 27 height 4
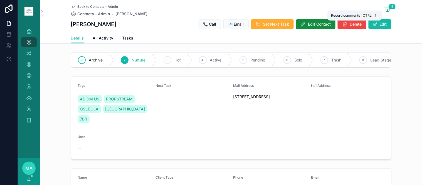
drag, startPoint x: 385, startPoint y: 10, endPoint x: 418, endPoint y: 29, distance: 37.9
click at [385, 10] on icon "scrollable content" at bounding box center [387, 10] width 4 height 4
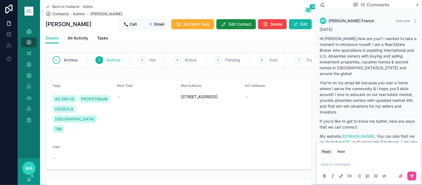
scroll to position [1018, 0]
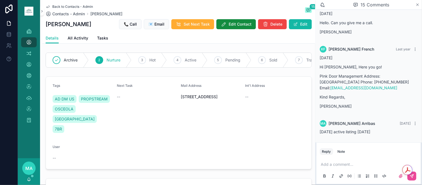
click at [417, 4] on icon "scrollable content" at bounding box center [417, 5] width 2 height 2
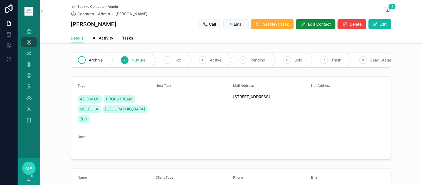
click at [85, 5] on span "Back to Contacts - Admin" at bounding box center [98, 6] width 41 height 4
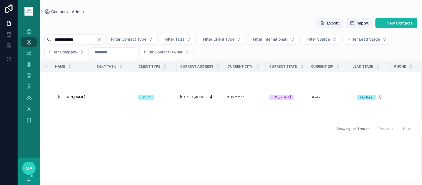
click at [101, 38] on icon "Clear" at bounding box center [99, 39] width 4 height 4
click at [83, 37] on input "scrollable content" at bounding box center [74, 40] width 46 height 8
type input "**********"
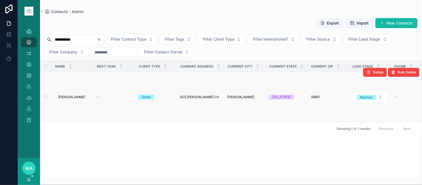
click at [76, 98] on span "Frank Thompson" at bounding box center [71, 97] width 27 height 4
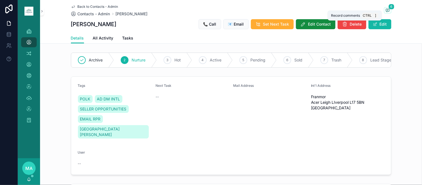
click at [386, 8] on icon "scrollable content" at bounding box center [387, 10] width 4 height 4
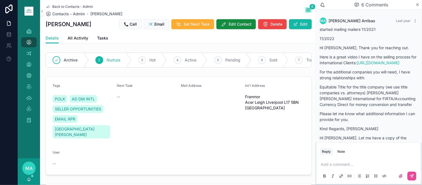
scroll to position [970, 0]
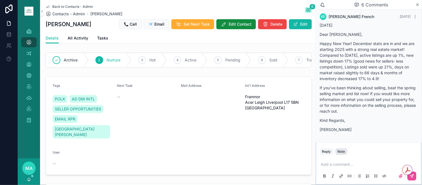
click at [341, 151] on div "Note" at bounding box center [341, 151] width 8 height 4
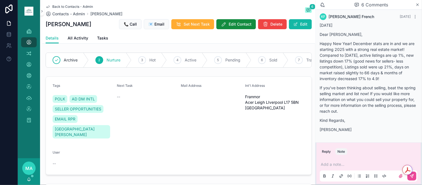
click at [338, 167] on p "scrollable content" at bounding box center [370, 165] width 98 height 6
click at [411, 175] on icon "scrollable content" at bounding box center [411, 176] width 4 height 4
click at [418, 4] on icon "scrollable content" at bounding box center [417, 5] width 4 height 4
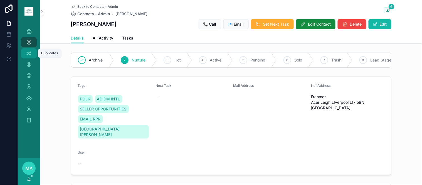
click at [33, 51] on div "Duplicates 285" at bounding box center [28, 53] width 9 height 9
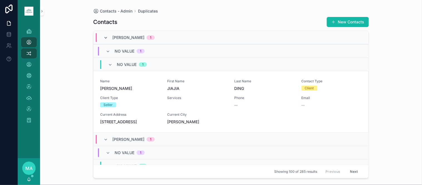
click at [105, 36] on icon "scrollable content" at bounding box center [105, 38] width 4 height 4
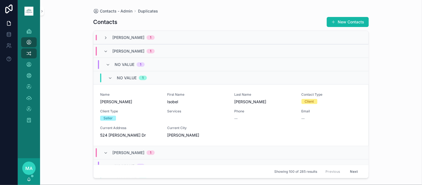
click at [120, 64] on span "No value" at bounding box center [125, 65] width 20 height 6
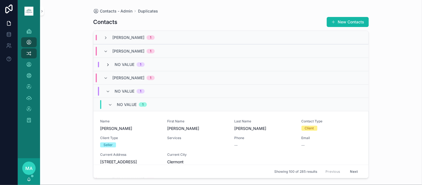
click at [109, 64] on icon "scrollable content" at bounding box center [108, 65] width 4 height 4
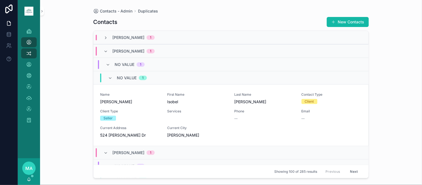
click at [109, 48] on div "Isobel Cox 1" at bounding box center [128, 51] width 51 height 9
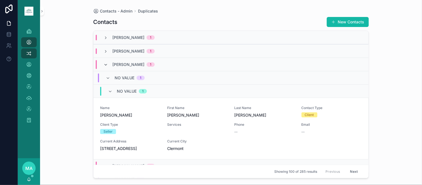
click at [106, 63] on icon "scrollable content" at bounding box center [105, 65] width 4 height 4
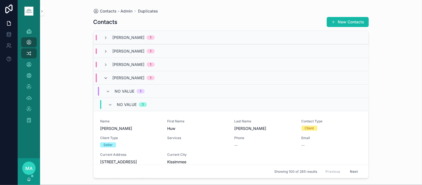
click at [106, 79] on icon "scrollable content" at bounding box center [105, 78] width 4 height 4
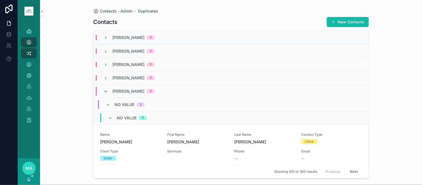
click at [103, 89] on icon "scrollable content" at bounding box center [105, 91] width 4 height 4
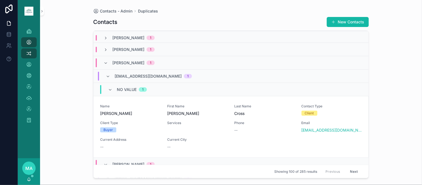
scroll to position [31, 0]
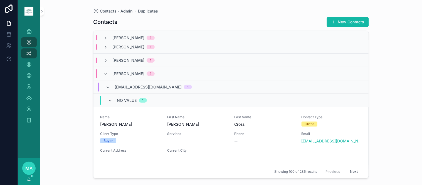
click at [125, 71] on span "Holly Cross" at bounding box center [128, 74] width 32 height 6
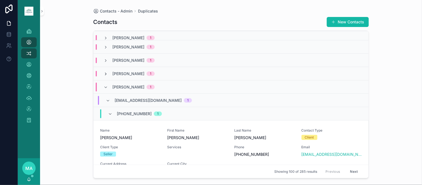
click at [107, 72] on icon "scrollable content" at bounding box center [105, 74] width 4 height 4
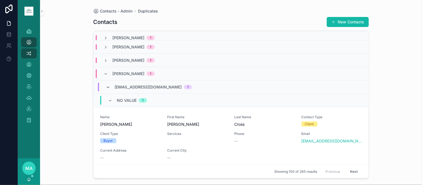
click at [109, 88] on icon "scrollable content" at bounding box center [108, 87] width 4 height 4
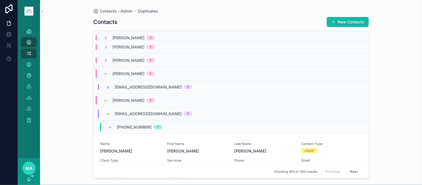
click at [109, 87] on icon "scrollable content" at bounding box center [108, 87] width 4 height 4
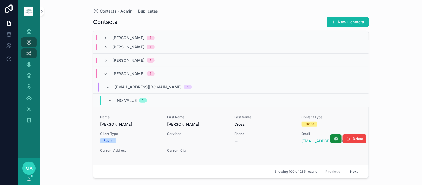
scroll to position [0, 0]
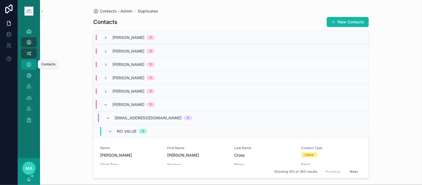
click at [32, 64] on div "Contacts" at bounding box center [28, 64] width 9 height 9
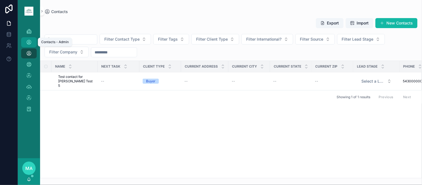
click at [30, 42] on icon "scrollable content" at bounding box center [29, 42] width 6 height 6
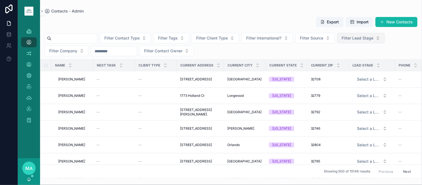
click at [385, 40] on button "Filter Lead Stage" at bounding box center [361, 38] width 48 height 11
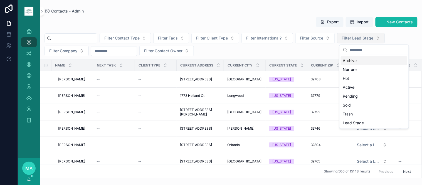
click at [385, 40] on button "Filter Lead Stage" at bounding box center [361, 38] width 48 height 11
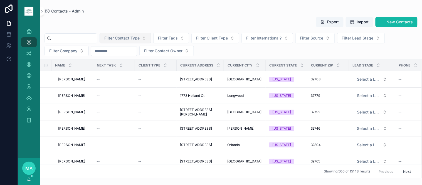
click at [151, 40] on button "Filter Contact Type" at bounding box center [125, 38] width 51 height 11
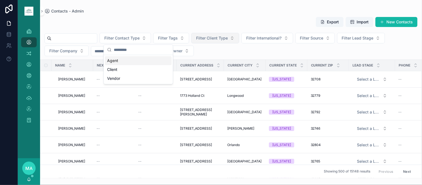
click at [225, 38] on span "Filter Client Type" at bounding box center [212, 38] width 32 height 6
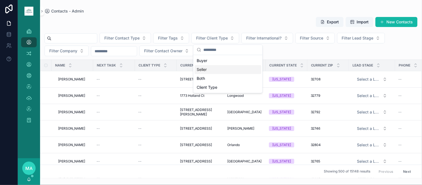
click at [208, 71] on div "Seller" at bounding box center [227, 69] width 67 height 9
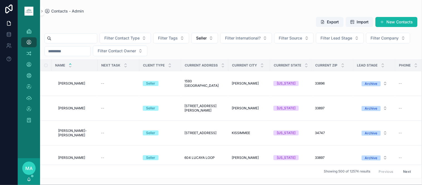
click at [71, 63] on icon "scrollable content" at bounding box center [70, 64] width 4 height 4
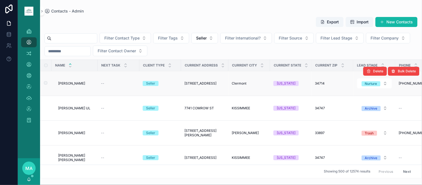
click at [379, 62] on div "Delete Bulk Delete" at bounding box center [391, 71] width 56 height 24
click at [381, 64] on div "Delete Bulk Delete" at bounding box center [391, 71] width 56 height 24
click at [382, 67] on icon "scrollable content" at bounding box center [383, 66] width 2 height 1
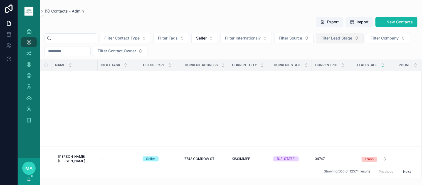
scroll to position [445, 0]
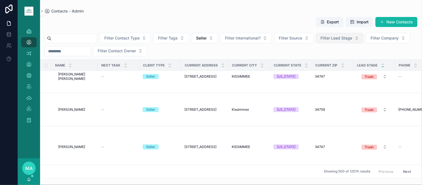
click at [352, 37] on span "Filter Lead Stage" at bounding box center [337, 38] width 32 height 6
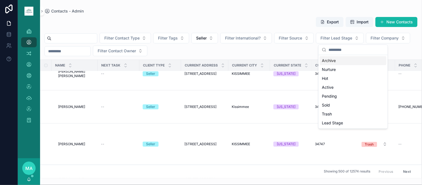
scroll to position [432, 0]
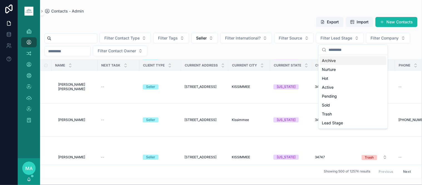
click at [340, 59] on div "Archive" at bounding box center [352, 60] width 67 height 9
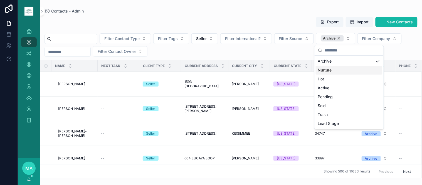
click at [71, 63] on div "Name" at bounding box center [75, 66] width 46 height 11
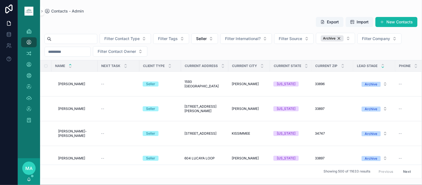
click at [71, 64] on icon "scrollable content" at bounding box center [70, 64] width 2 height 1
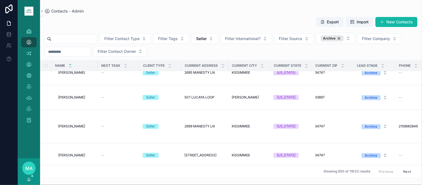
scroll to position [340, 0]
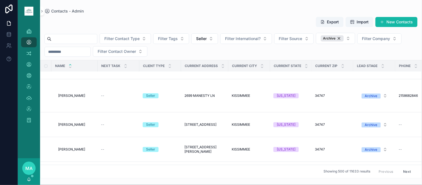
click at [71, 64] on icon "scrollable content" at bounding box center [70, 64] width 2 height 1
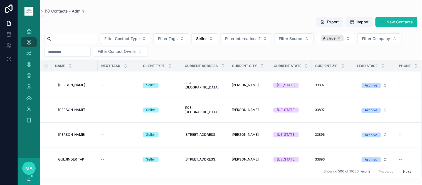
scroll to position [340, 0]
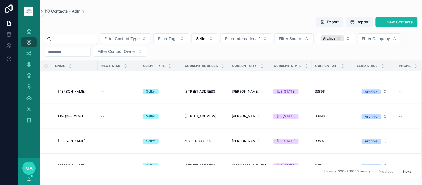
click at [223, 63] on icon "scrollable content" at bounding box center [223, 65] width 4 height 4
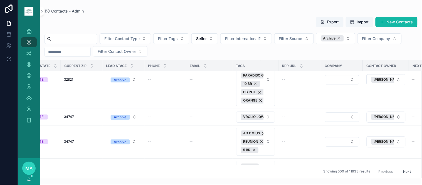
scroll to position [804, 288]
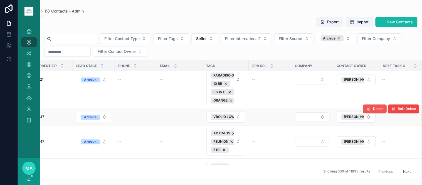
click at [376, 111] on button "Delete" at bounding box center [375, 109] width 24 height 9
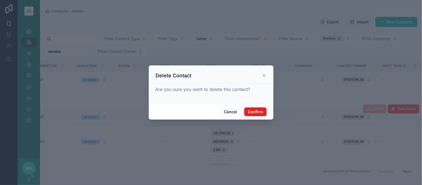
click at [258, 110] on button "Confirm" at bounding box center [255, 111] width 22 height 9
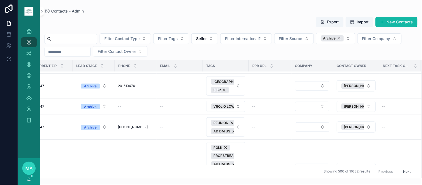
scroll to position [1267, 288]
click at [376, 101] on span "Delete" at bounding box center [378, 98] width 10 height 4
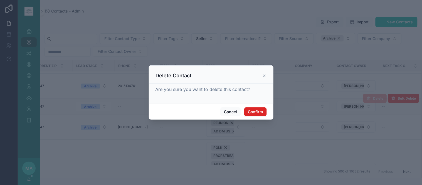
click at [255, 111] on button "Confirm" at bounding box center [255, 111] width 22 height 9
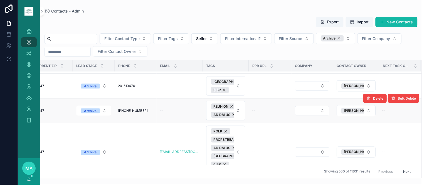
click at [132, 113] on div "586-764-1514 586-764-1514" at bounding box center [135, 110] width 35 height 4
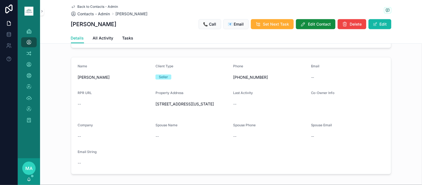
scroll to position [93, 0]
drag, startPoint x: 260, startPoint y: 81, endPoint x: 230, endPoint y: 79, distance: 30.4
click at [230, 79] on form "Name Heather Stratton Client Type Seller Phone 586-764-1514 Email -- RPR URL --…" at bounding box center [231, 115] width 320 height 117
copy span "586-764-1514"
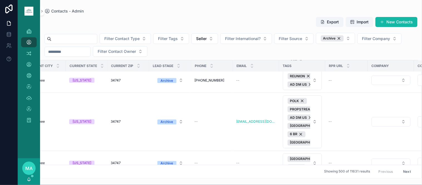
scroll to position [1297, 185]
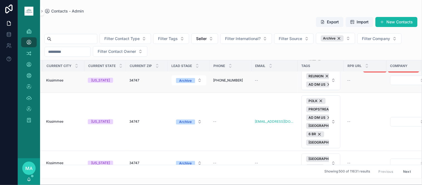
click at [373, 70] on span "Delete" at bounding box center [378, 68] width 10 height 4
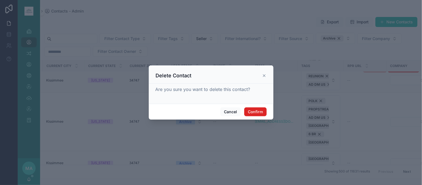
click at [260, 110] on button "Confirm" at bounding box center [255, 111] width 22 height 9
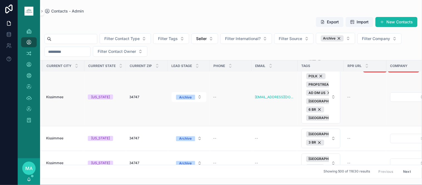
scroll to position [1297, 0]
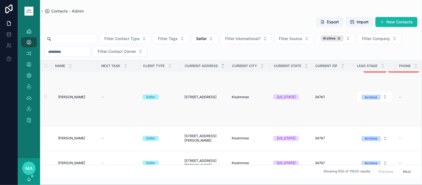
click at [72, 99] on span "Heather Stratton" at bounding box center [71, 97] width 27 height 4
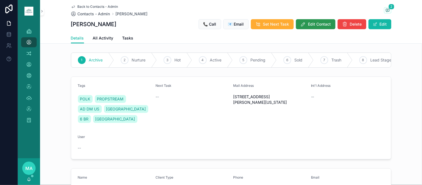
click at [323, 21] on span "Edit Contact" at bounding box center [319, 24] width 23 height 6
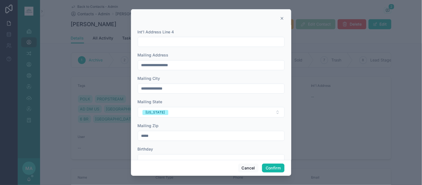
scroll to position [262, 0]
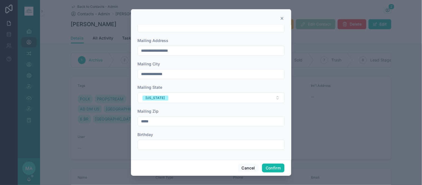
drag, startPoint x: 237, startPoint y: 160, endPoint x: 241, endPoint y: 163, distance: 5.3
click at [237, 160] on div "Cancel Confirm" at bounding box center [211, 168] width 160 height 16
click at [246, 168] on button "Cancel" at bounding box center [248, 167] width 21 height 9
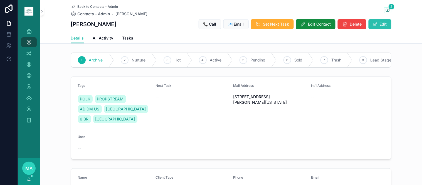
click at [377, 23] on button "Edit" at bounding box center [379, 24] width 23 height 10
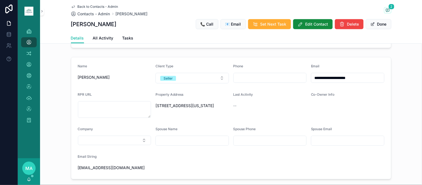
scroll to position [123, 0]
click at [253, 80] on input "scrollable content" at bounding box center [270, 77] width 73 height 8
paste input "**********"
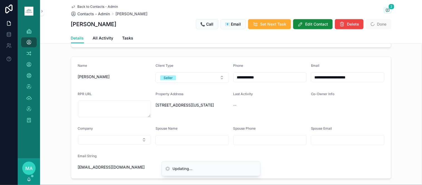
type input "**********"
click at [379, 23] on span "Done" at bounding box center [379, 24] width 26 height 10
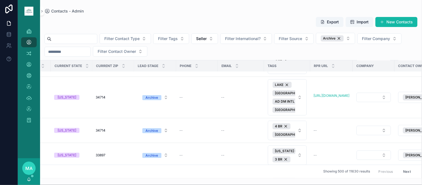
scroll to position [2193, 234]
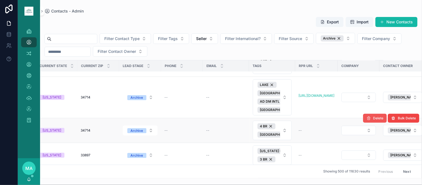
click at [373, 120] on span "Delete" at bounding box center [378, 118] width 10 height 4
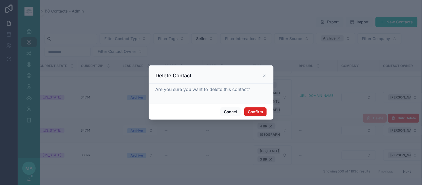
click at [261, 110] on button "Confirm" at bounding box center [255, 111] width 22 height 9
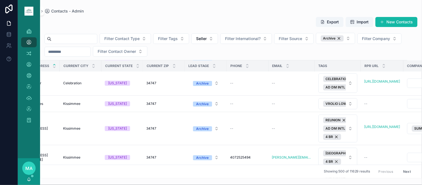
scroll to position [3212, 178]
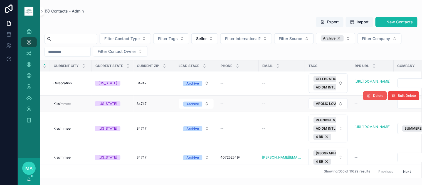
click at [373, 98] on span "Delete" at bounding box center [378, 95] width 10 height 4
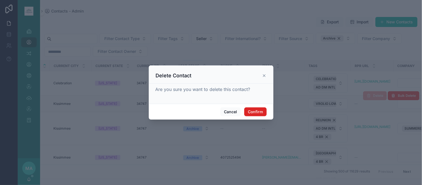
click at [257, 111] on button "Confirm" at bounding box center [255, 111] width 22 height 9
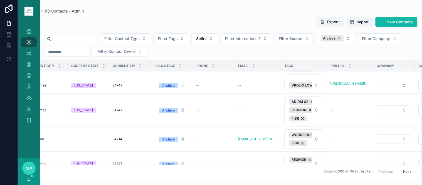
scroll to position [5990, 228]
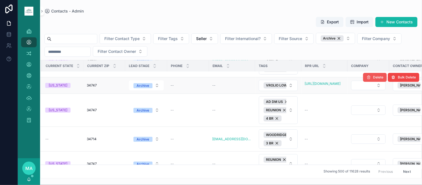
click at [374, 80] on span "Delete" at bounding box center [378, 77] width 10 height 4
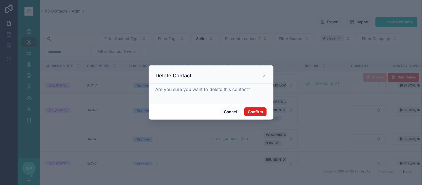
click at [259, 110] on button "Confirm" at bounding box center [255, 111] width 22 height 9
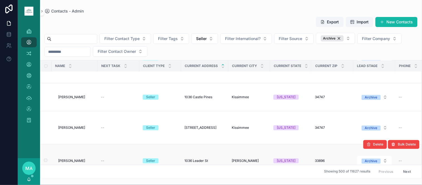
scroll to position [6361, 213]
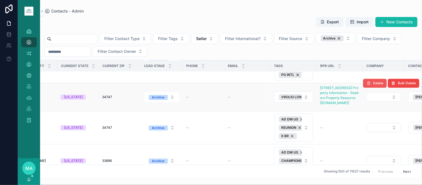
click at [373, 85] on span "Delete" at bounding box center [378, 83] width 10 height 4
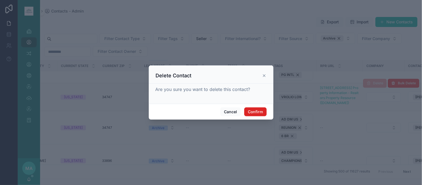
click at [257, 110] on button "Confirm" at bounding box center [255, 111] width 22 height 9
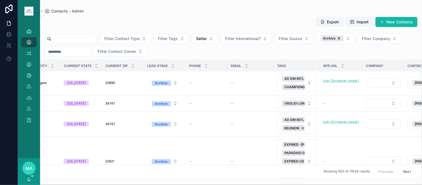
scroll to position [6516, 223]
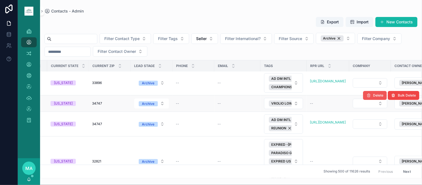
click at [373, 98] on span "Delete" at bounding box center [378, 95] width 10 height 4
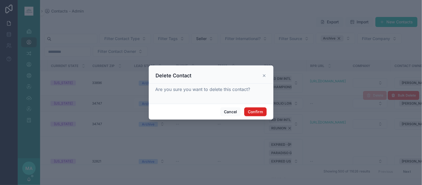
click at [256, 114] on button "Confirm" at bounding box center [255, 111] width 22 height 9
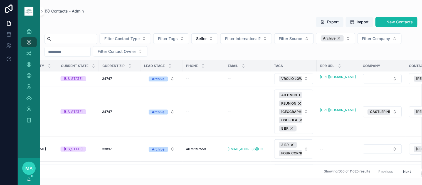
scroll to position [7102, 234]
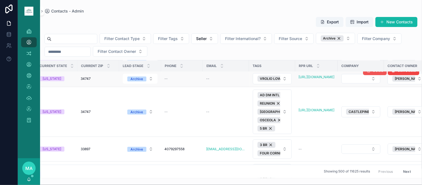
click at [371, 75] on button "Delete" at bounding box center [375, 70] width 24 height 9
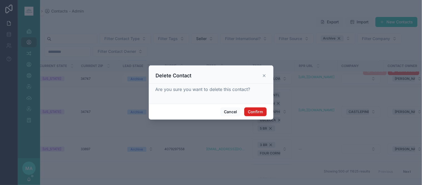
click at [261, 115] on button "Confirm" at bounding box center [255, 111] width 22 height 9
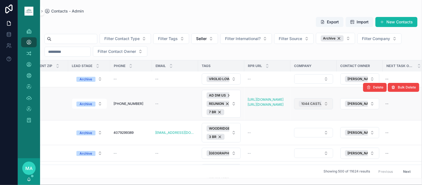
scroll to position [8677, 284]
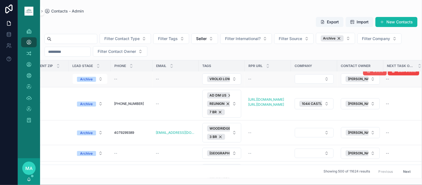
click at [368, 75] on button "Delete" at bounding box center [375, 70] width 24 height 9
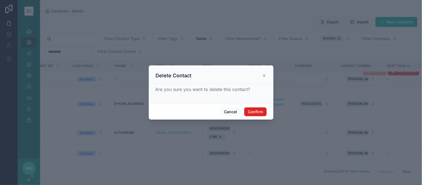
click at [250, 110] on button "Confirm" at bounding box center [255, 111] width 22 height 9
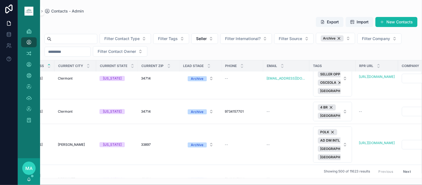
scroll to position [9201, 197]
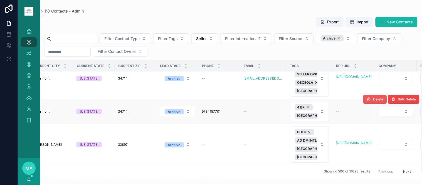
click at [372, 104] on button "Delete" at bounding box center [375, 99] width 24 height 9
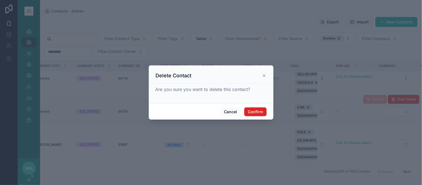
click at [263, 111] on button "Confirm" at bounding box center [255, 111] width 22 height 9
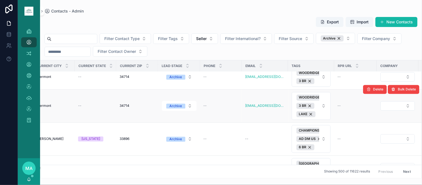
scroll to position [9447, 195]
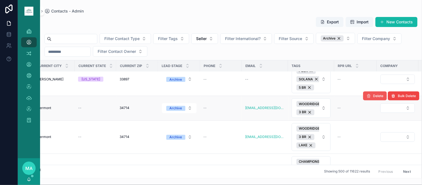
click at [367, 100] on button "Delete" at bounding box center [375, 95] width 24 height 9
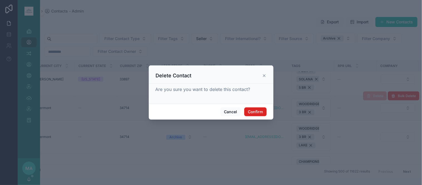
click at [257, 114] on button "Confirm" at bounding box center [255, 111] width 22 height 9
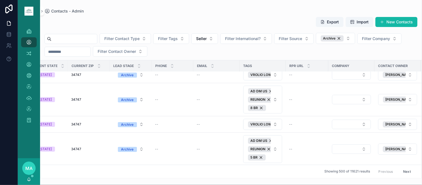
scroll to position [9694, 252]
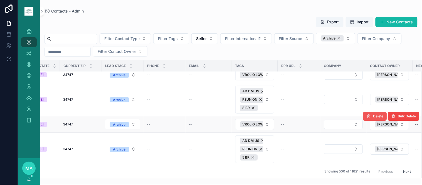
click at [367, 120] on button "Delete" at bounding box center [375, 116] width 24 height 9
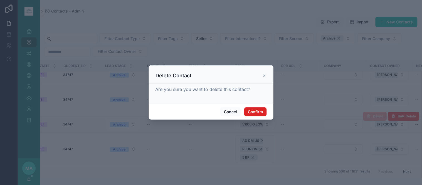
click at [264, 110] on button "Confirm" at bounding box center [255, 111] width 22 height 9
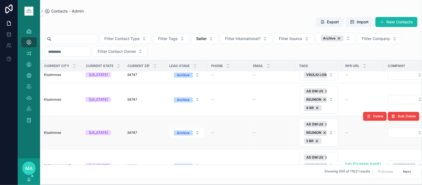
scroll to position [9694, 292]
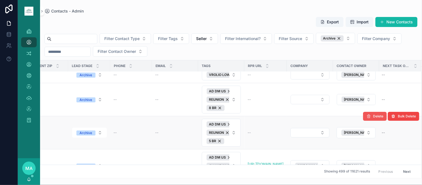
click at [366, 118] on icon "scrollable content" at bounding box center [368, 116] width 4 height 4
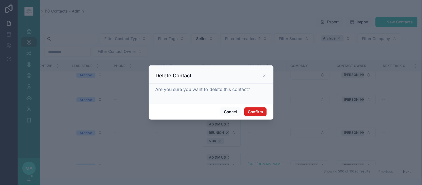
click at [249, 107] on button "Confirm" at bounding box center [255, 111] width 22 height 9
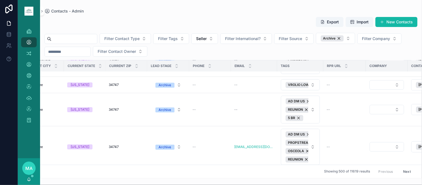
scroll to position [10713, 223]
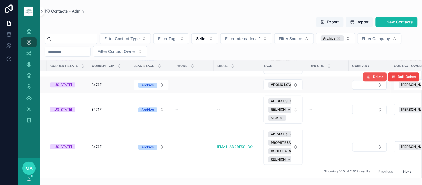
click at [366, 79] on icon "scrollable content" at bounding box center [368, 76] width 4 height 4
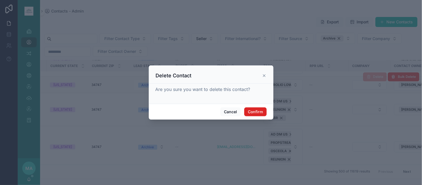
click at [260, 110] on button "Confirm" at bounding box center [255, 111] width 22 height 9
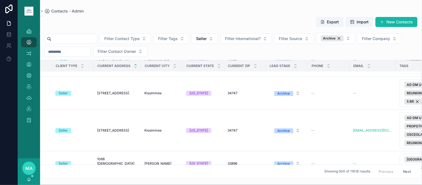
scroll to position [10713, 0]
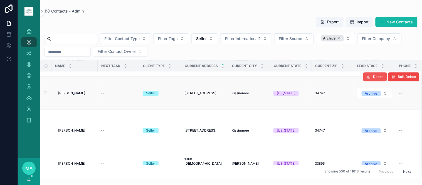
click at [376, 79] on span "Delete" at bounding box center [378, 76] width 10 height 4
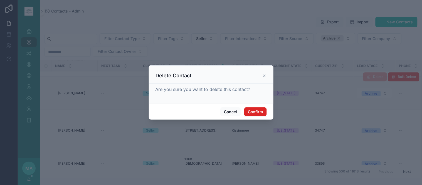
click at [254, 110] on button "Confirm" at bounding box center [255, 111] width 22 height 9
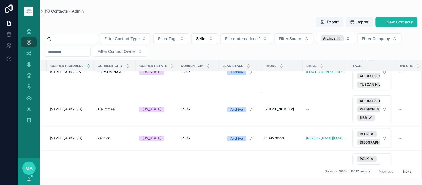
scroll to position [10806, 167]
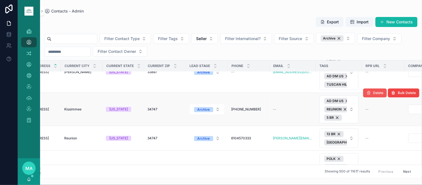
click at [377, 95] on span "Delete" at bounding box center [378, 93] width 10 height 4
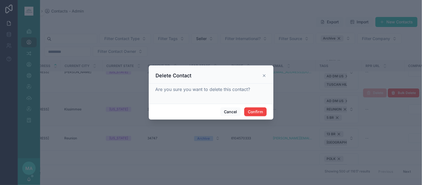
click at [260, 106] on div "Cancel Confirm" at bounding box center [211, 112] width 125 height 16
click at [259, 109] on button "Confirm" at bounding box center [255, 111] width 22 height 9
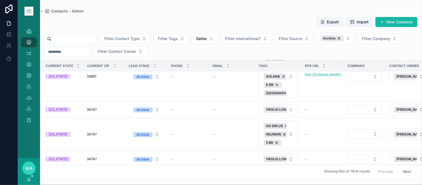
scroll to position [11300, 259]
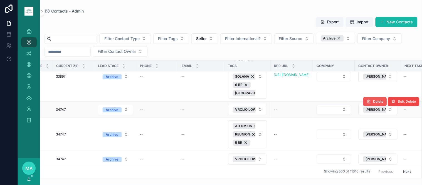
click at [366, 104] on icon "scrollable content" at bounding box center [368, 101] width 4 height 4
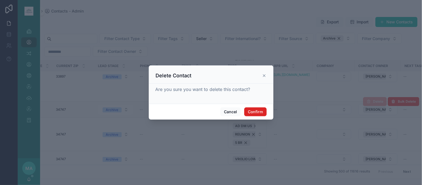
click at [256, 113] on button "Confirm" at bounding box center [255, 111] width 22 height 9
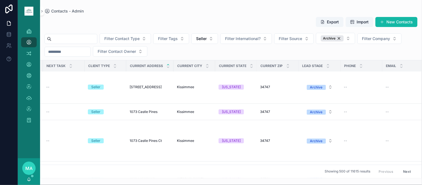
scroll to position [11331, 194]
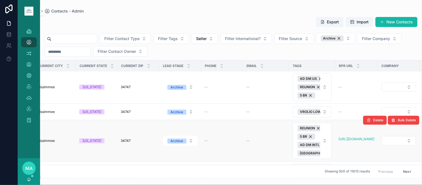
click at [366, 112] on div "Delete Bulk Delete" at bounding box center [391, 120] width 56 height 41
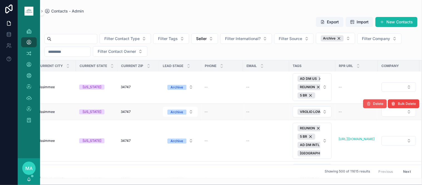
click at [373, 106] on span "Delete" at bounding box center [378, 103] width 10 height 4
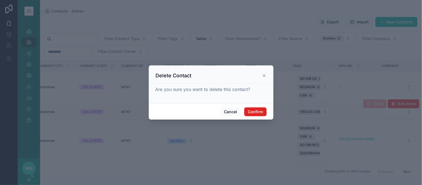
click at [256, 113] on button "Confirm" at bounding box center [255, 111] width 22 height 9
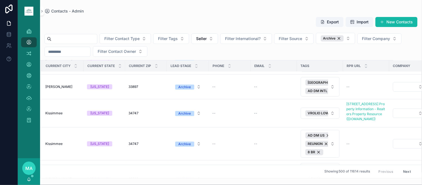
scroll to position [11855, 210]
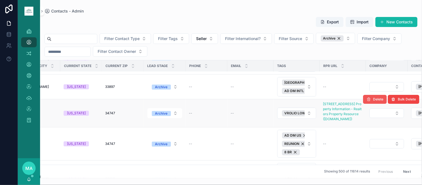
click at [373, 101] on span "Delete" at bounding box center [378, 99] width 10 height 4
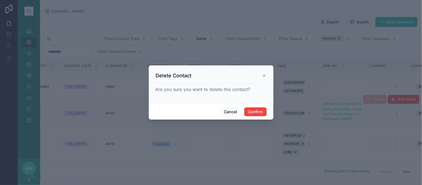
click at [248, 107] on div "Cancel Confirm" at bounding box center [211, 112] width 125 height 16
click at [250, 110] on button "Confirm" at bounding box center [255, 111] width 22 height 9
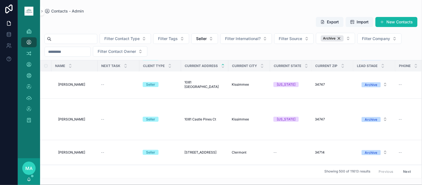
scroll to position [12102, 246]
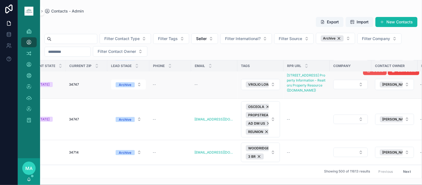
click at [366, 73] on icon "scrollable content" at bounding box center [368, 70] width 4 height 4
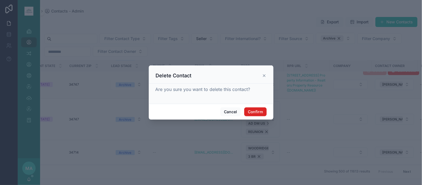
click at [252, 109] on button "Confirm" at bounding box center [255, 111] width 22 height 9
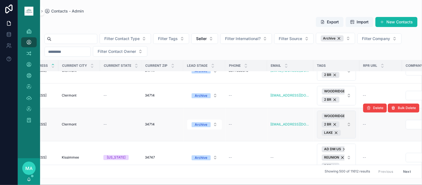
scroll to position [12257, 172]
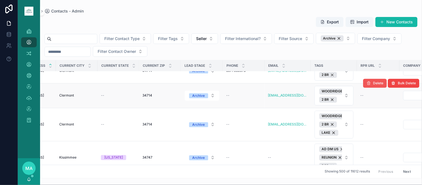
click at [377, 85] on span "Delete" at bounding box center [378, 83] width 10 height 4
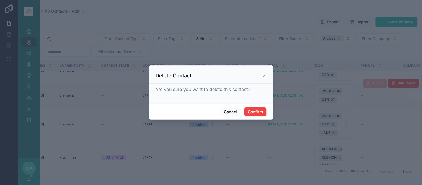
click at [243, 105] on div "Cancel Confirm" at bounding box center [211, 112] width 125 height 16
click at [251, 111] on button "Confirm" at bounding box center [255, 111] width 22 height 9
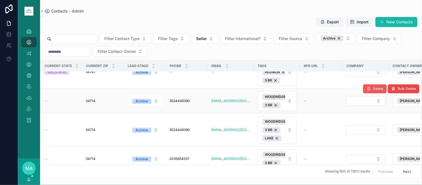
scroll to position [12318, 239]
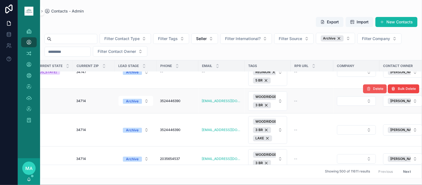
click at [373, 91] on span "Delete" at bounding box center [378, 88] width 10 height 4
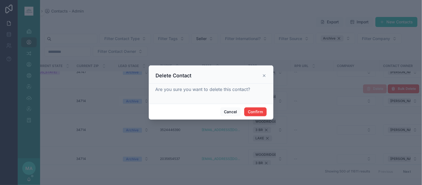
click at [248, 107] on div "Cancel Confirm" at bounding box center [211, 112] width 125 height 16
click at [248, 112] on button "Confirm" at bounding box center [255, 111] width 22 height 9
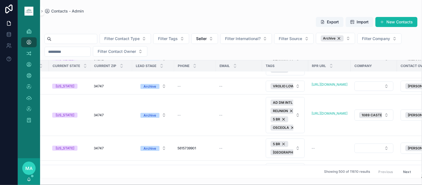
scroll to position [12596, 250]
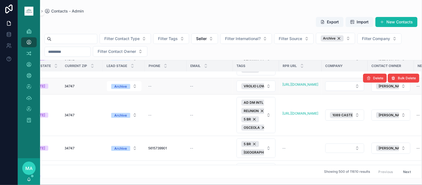
click at [372, 86] on div "Delete Bulk Delete" at bounding box center [391, 78] width 56 height 16
click at [373, 80] on span "Delete" at bounding box center [378, 78] width 10 height 4
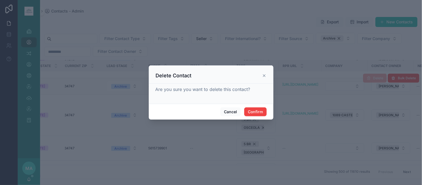
click at [252, 106] on div "Cancel Confirm" at bounding box center [211, 112] width 125 height 16
click at [254, 111] on button "Confirm" at bounding box center [255, 111] width 22 height 9
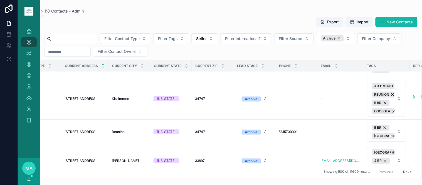
scroll to position [12596, 202]
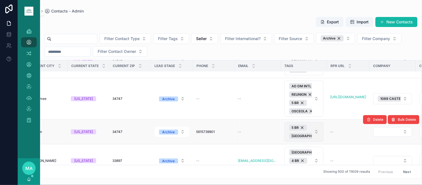
click at [315, 136] on button "5 BR REUNION VILLAGE" at bounding box center [303, 131] width 39 height 19
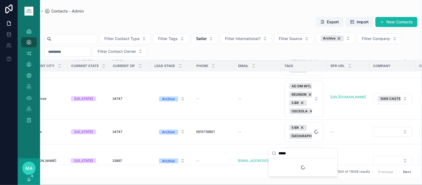
click at [315, 155] on input "*****" at bounding box center [306, 153] width 56 height 10
type input "*"
click at [287, 156] on input "**" at bounding box center [306, 153] width 56 height 10
type input "*"
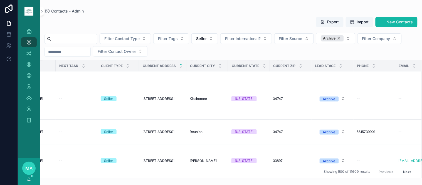
scroll to position [12596, 0]
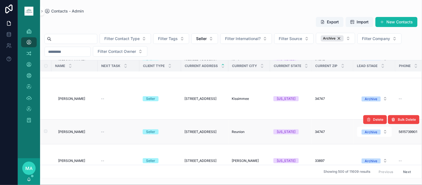
click at [75, 132] on td "Adriano Rossi Adriano Rossi" at bounding box center [74, 132] width 46 height 25
click at [76, 134] on span "Adriano Rossi" at bounding box center [71, 132] width 27 height 4
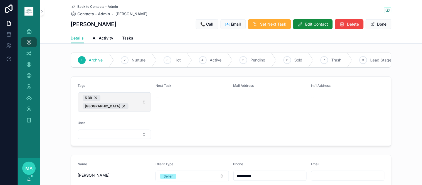
click at [136, 109] on span "5 BR REUNION VILLAGE" at bounding box center [111, 102] width 57 height 14
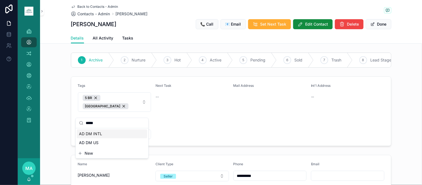
type input "*****"
click at [107, 137] on div "AD DM INTL" at bounding box center [112, 133] width 70 height 9
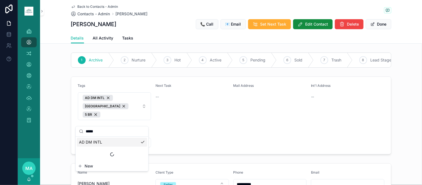
click at [398, 93] on div "Tags AD DM INTL REUNION VILLAGE 5 BR Next Task -- Mail Address Int'l Address --…" at bounding box center [231, 115] width 382 height 82
click at [86, 4] on div "Back to Contacts - Admin Contacts - Admin Adriano Rossi Adriano Rossi 📞 Call 📧 …" at bounding box center [231, 16] width 320 height 33
click at [86, 4] on span "Back to Contacts - Admin" at bounding box center [98, 6] width 41 height 4
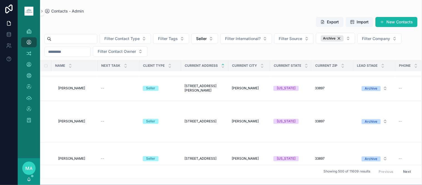
scroll to position [309, 0]
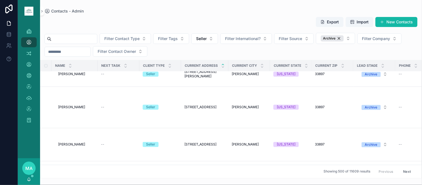
click at [223, 64] on icon "scrollable content" at bounding box center [223, 64] width 2 height 1
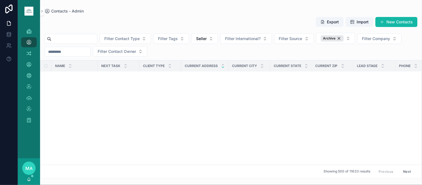
scroll to position [0, 0]
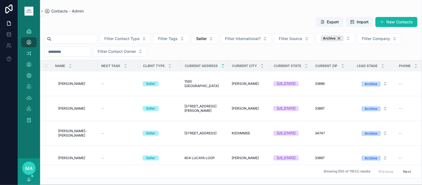
click at [223, 63] on icon "scrollable content" at bounding box center [223, 65] width 4 height 4
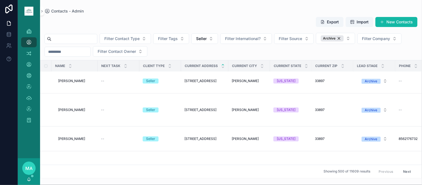
scroll to position [5240, 0]
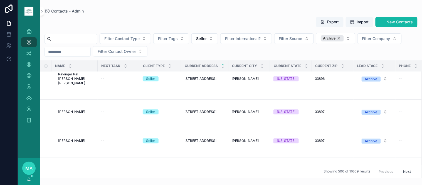
drag, startPoint x: 213, startPoint y: 178, endPoint x: 297, endPoint y: 177, distance: 84.0
click at [299, 177] on div "Name Next Task Client Type Current Address Current City Current State Current Z…" at bounding box center [230, 119] width 381 height 118
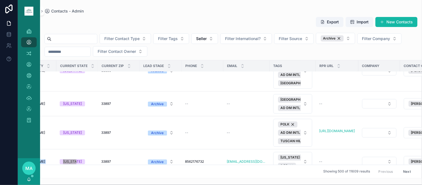
scroll to position [5248, 222]
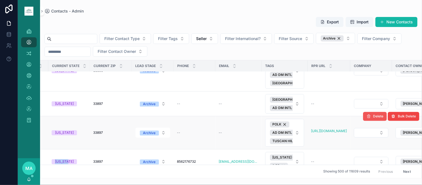
click at [368, 121] on button "Delete" at bounding box center [375, 116] width 24 height 9
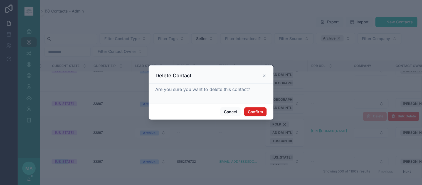
click at [258, 110] on button "Confirm" at bounding box center [255, 111] width 22 height 9
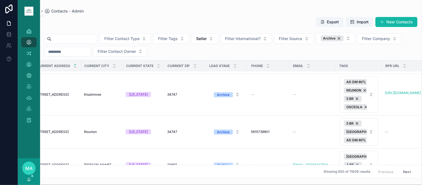
scroll to position [12566, 175]
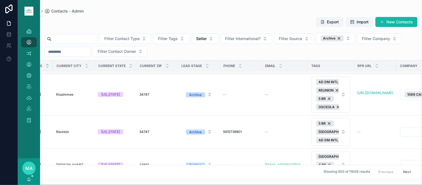
click at [374, 71] on div "RPR URL" at bounding box center [375, 66] width 42 height 11
click at [376, 76] on span "Delete" at bounding box center [378, 74] width 10 height 4
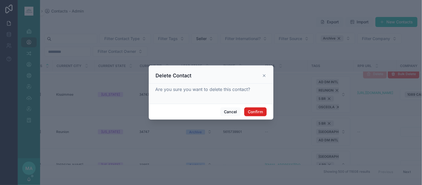
click at [258, 113] on button "Confirm" at bounding box center [255, 111] width 22 height 9
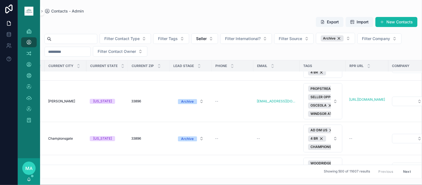
scroll to position [12844, 200]
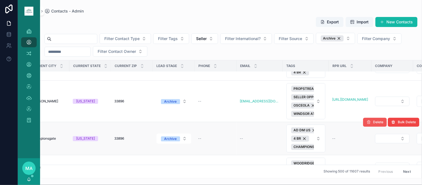
click at [367, 126] on button "Delete" at bounding box center [375, 122] width 24 height 9
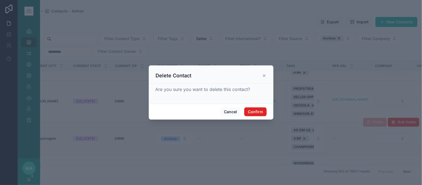
click at [256, 111] on button "Confirm" at bounding box center [255, 111] width 22 height 9
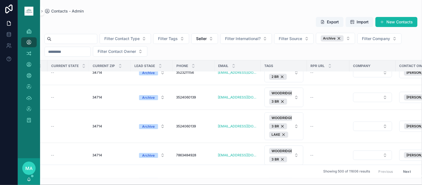
scroll to position [12999, 229]
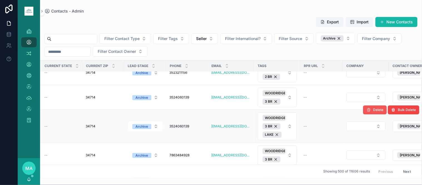
click at [366, 112] on icon "scrollable content" at bounding box center [368, 110] width 4 height 4
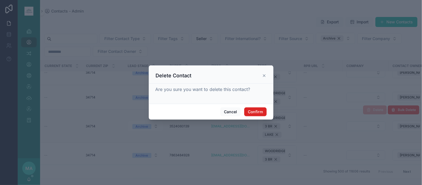
click at [255, 110] on button "Confirm" at bounding box center [255, 111] width 22 height 9
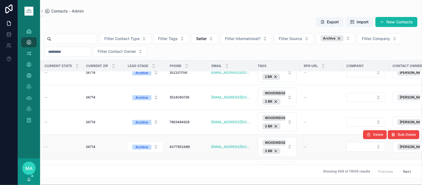
drag, startPoint x: 223, startPoint y: 173, endPoint x: 194, endPoint y: 158, distance: 32.9
click at [67, 178] on div "Name Next Task Client Type Current Address Current City Current State Current Z…" at bounding box center [230, 119] width 381 height 118
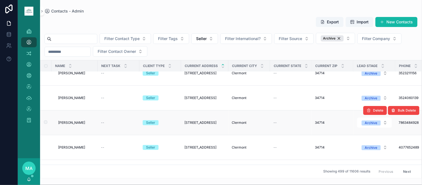
scroll to position [13030, 0]
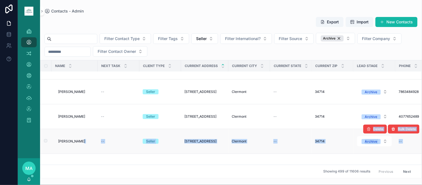
click at [291, 139] on td "--" at bounding box center [291, 141] width 42 height 25
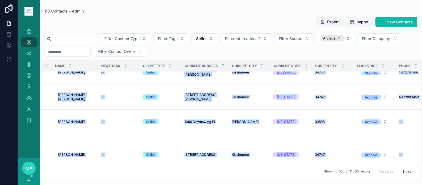
scroll to position [13277, 0]
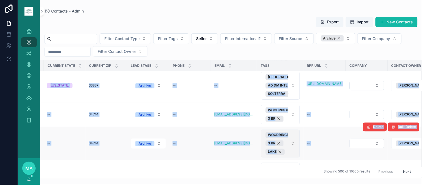
scroll to position [14945, 226]
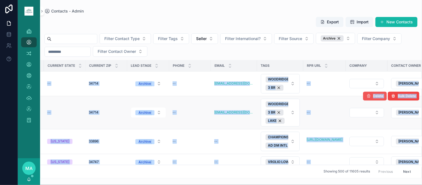
click at [373, 98] on span "Delete" at bounding box center [378, 96] width 10 height 4
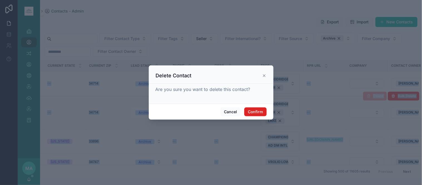
click at [266, 112] on button "Confirm" at bounding box center [255, 111] width 22 height 9
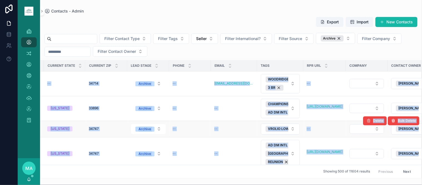
click at [235, 137] on td "--" at bounding box center [234, 129] width 46 height 16
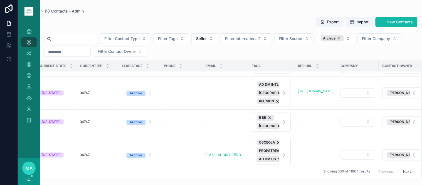
scroll to position [15006, 239]
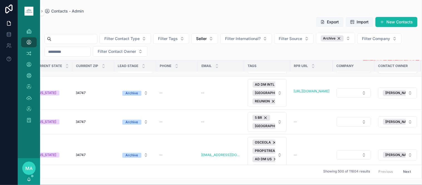
click at [368, 64] on button "Delete" at bounding box center [375, 60] width 24 height 9
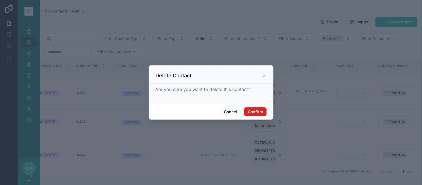
click at [252, 115] on button "Confirm" at bounding box center [255, 111] width 22 height 9
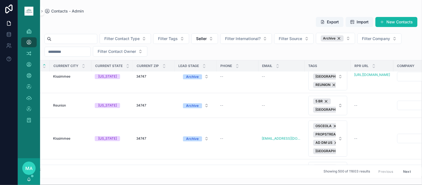
scroll to position [15006, 182]
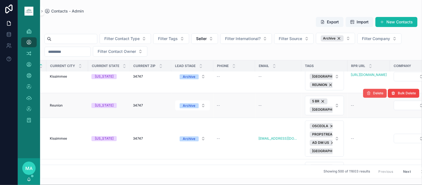
click at [374, 95] on span "Delete" at bounding box center [378, 93] width 10 height 4
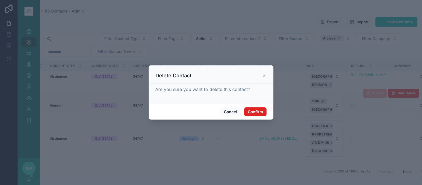
click at [263, 115] on button "Confirm" at bounding box center [255, 111] width 22 height 9
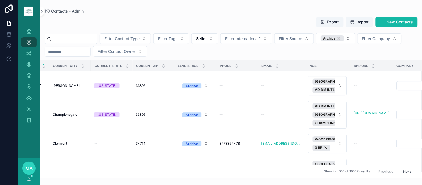
scroll to position [15068, 195]
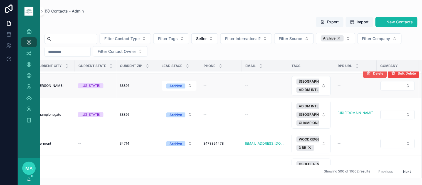
click at [373, 76] on span "Delete" at bounding box center [378, 73] width 10 height 4
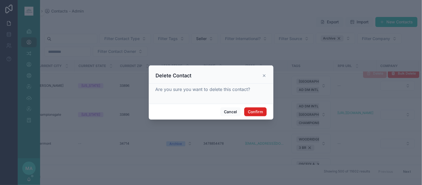
click at [257, 113] on button "Confirm" at bounding box center [255, 111] width 22 height 9
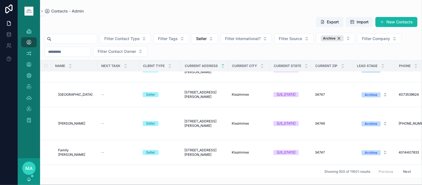
scroll to position [15659, 0]
click at [403, 167] on button "Next" at bounding box center [407, 171] width 16 height 9
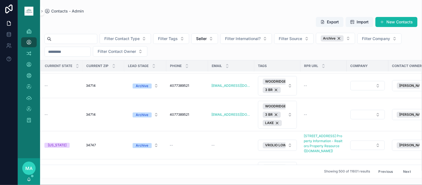
scroll to position [371, 238]
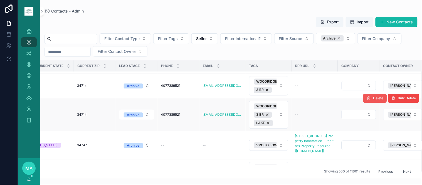
click at [376, 100] on span "Delete" at bounding box center [378, 98] width 10 height 4
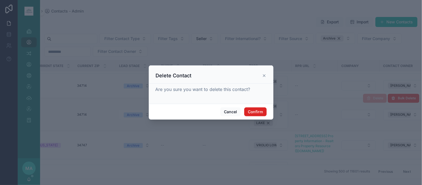
click at [251, 113] on button "Confirm" at bounding box center [255, 111] width 22 height 9
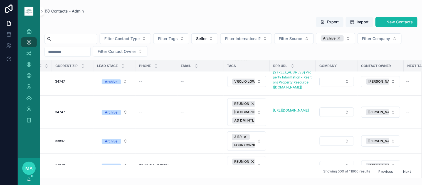
scroll to position [401, 265]
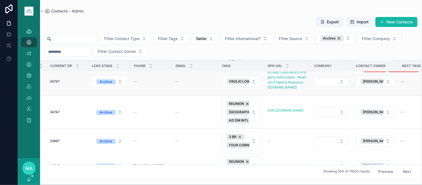
click at [366, 70] on icon "scrollable content" at bounding box center [368, 67] width 4 height 4
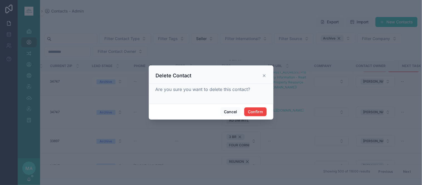
click at [257, 106] on div "Cancel Confirm" at bounding box center [211, 112] width 125 height 16
click at [257, 107] on button "Confirm" at bounding box center [255, 111] width 22 height 9
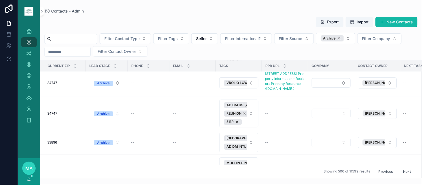
scroll to position [957, 282]
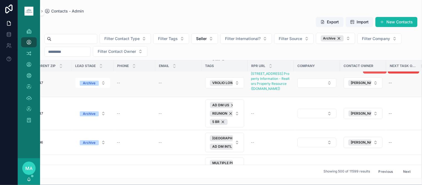
click at [368, 73] on button "Delete" at bounding box center [375, 68] width 24 height 9
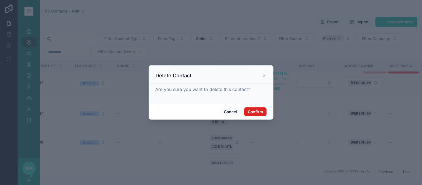
drag, startPoint x: 252, startPoint y: 113, endPoint x: 256, endPoint y: 117, distance: 6.1
click at [252, 112] on button "Confirm" at bounding box center [255, 111] width 22 height 9
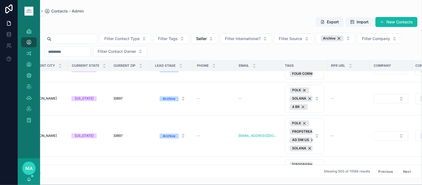
scroll to position [1913, 230]
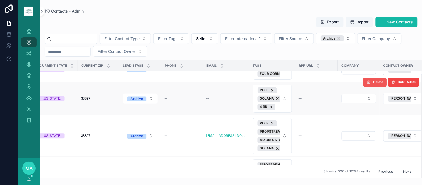
click at [373, 85] on span "Delete" at bounding box center [378, 82] width 10 height 4
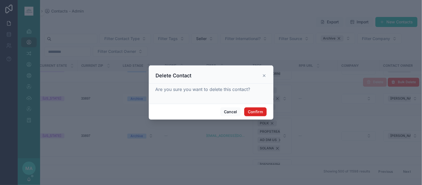
click at [264, 116] on button "Confirm" at bounding box center [255, 111] width 22 height 9
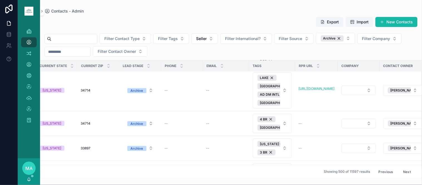
scroll to position [2870, 262]
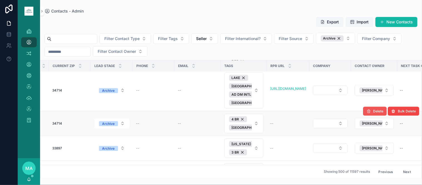
click at [370, 116] on button "Delete" at bounding box center [375, 111] width 24 height 9
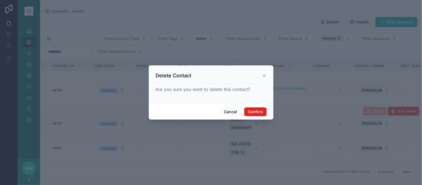
click at [259, 112] on button "Confirm" at bounding box center [255, 111] width 22 height 9
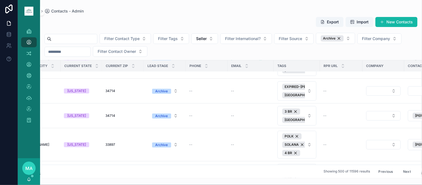
scroll to position [4291, 217]
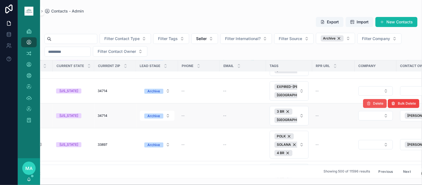
click at [373, 106] on span "Delete" at bounding box center [378, 103] width 10 height 4
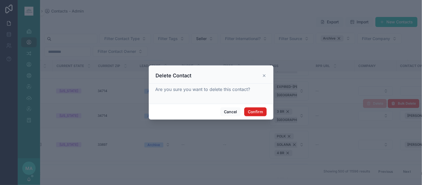
click at [254, 111] on button "Confirm" at bounding box center [255, 111] width 22 height 9
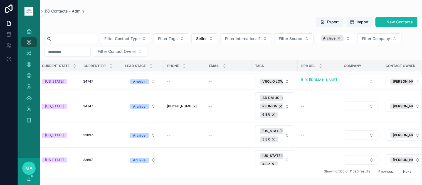
scroll to position [6361, 236]
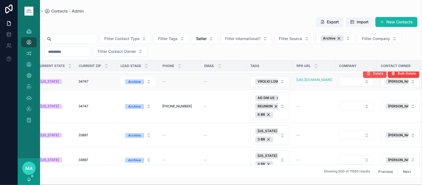
click at [373, 76] on span "Delete" at bounding box center [378, 73] width 10 height 4
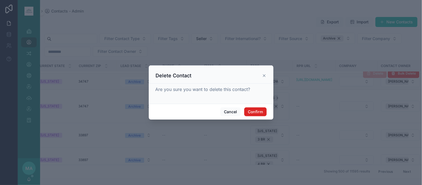
click at [258, 110] on button "Confirm" at bounding box center [255, 111] width 22 height 9
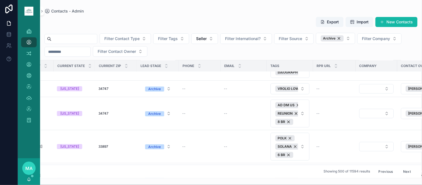
scroll to position [7040, 235]
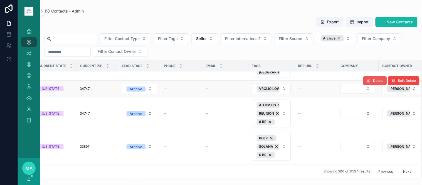
click at [369, 85] on button "Delete" at bounding box center [375, 80] width 24 height 9
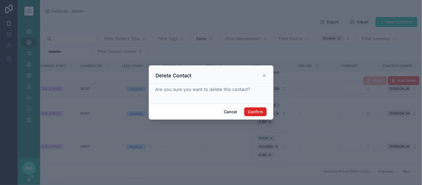
click at [250, 111] on button "Confirm" at bounding box center [255, 111] width 22 height 9
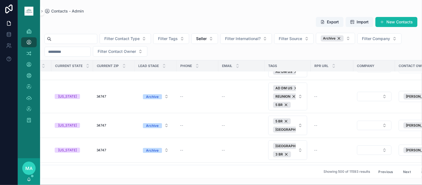
scroll to position [7132, 253]
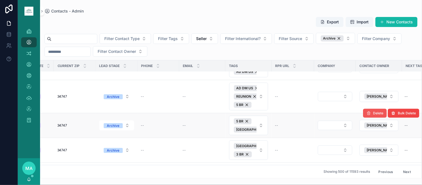
click at [374, 115] on span "Delete" at bounding box center [378, 113] width 10 height 4
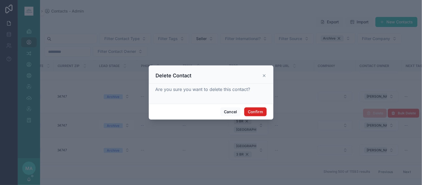
drag, startPoint x: 253, startPoint y: 110, endPoint x: 257, endPoint y: 121, distance: 11.6
click at [254, 110] on button "Confirm" at bounding box center [255, 111] width 22 height 9
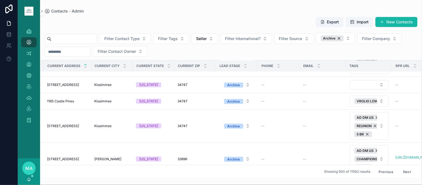
scroll to position [7194, 177]
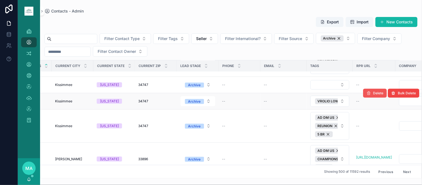
click at [373, 95] on span "Delete" at bounding box center [378, 93] width 10 height 4
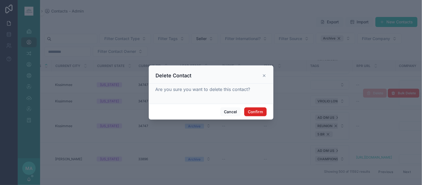
click at [255, 111] on button "Confirm" at bounding box center [255, 111] width 22 height 9
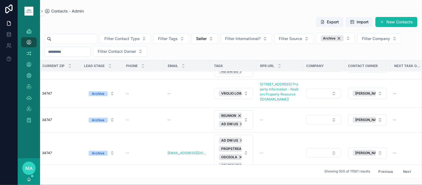
scroll to position [7627, 273]
click at [373, 82] on span "Delete" at bounding box center [378, 79] width 10 height 4
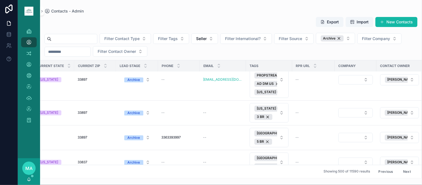
scroll to position [9480, 288]
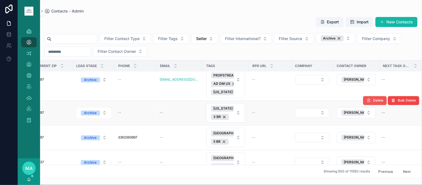
click at [369, 105] on button "Delete" at bounding box center [375, 100] width 24 height 9
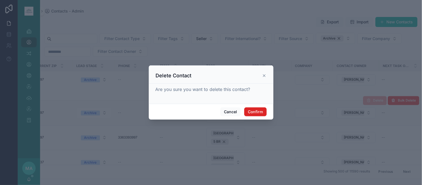
click at [257, 107] on div "Cancel Confirm" at bounding box center [211, 112] width 125 height 16
click at [257, 110] on button "Confirm" at bounding box center [255, 111] width 22 height 9
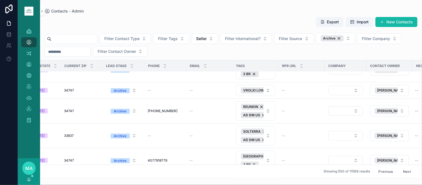
scroll to position [9758, 253]
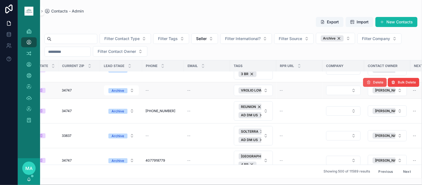
click at [366, 85] on icon "scrollable content" at bounding box center [368, 82] width 4 height 4
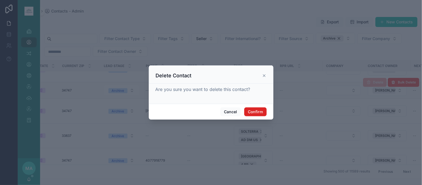
click at [254, 110] on button "Confirm" at bounding box center [255, 111] width 22 height 9
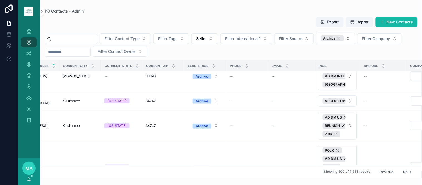
scroll to position [9881, 181]
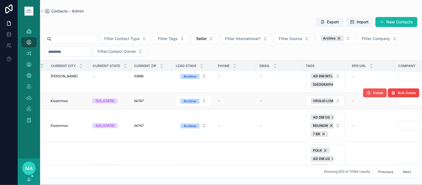
click at [371, 95] on button "Delete" at bounding box center [375, 92] width 24 height 9
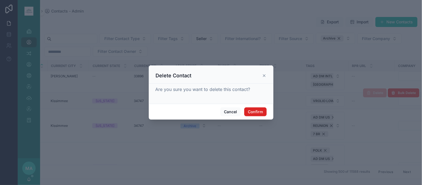
click at [255, 111] on button "Confirm" at bounding box center [255, 111] width 22 height 9
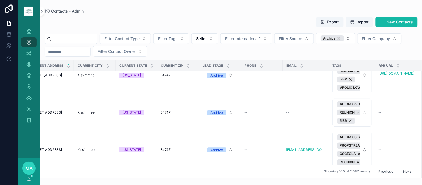
scroll to position [10592, 249]
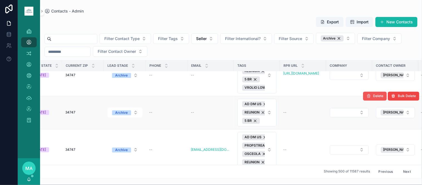
click at [366, 98] on icon "scrollable content" at bounding box center [368, 96] width 4 height 4
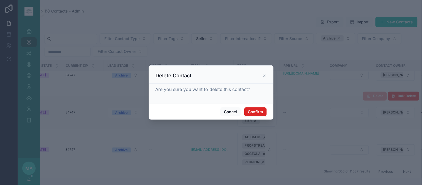
click at [257, 113] on button "Confirm" at bounding box center [255, 111] width 22 height 9
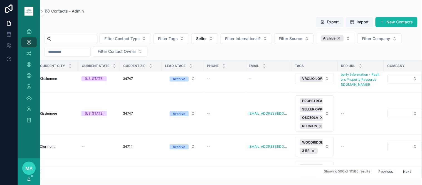
scroll to position [10808, 224]
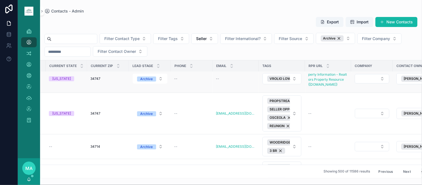
click at [368, 69] on button "Delete" at bounding box center [375, 64] width 24 height 9
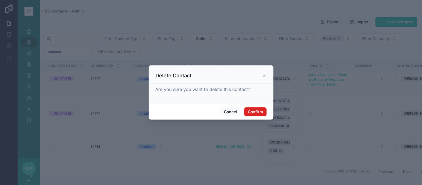
click at [251, 110] on button "Confirm" at bounding box center [255, 111] width 22 height 9
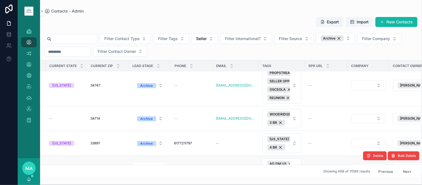
scroll to position [10822, 11]
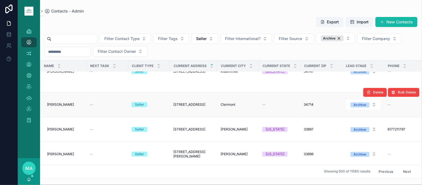
click at [270, 107] on div "--" at bounding box center [279, 104] width 35 height 4
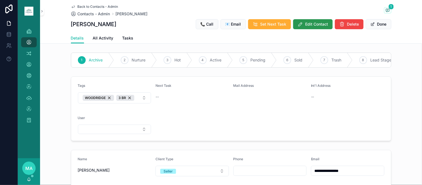
click at [307, 23] on span "Edit Contact" at bounding box center [316, 24] width 23 height 6
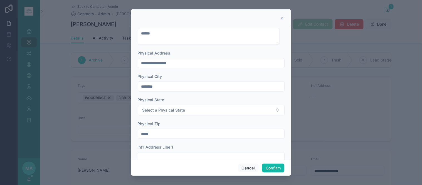
scroll to position [93, 0]
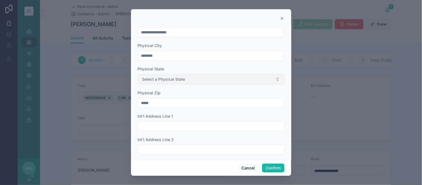
click at [188, 79] on button "Select a Physical State" at bounding box center [211, 79] width 147 height 11
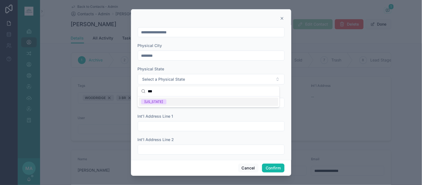
type input "***"
click at [170, 104] on div "[US_STATE]" at bounding box center [208, 102] width 139 height 8
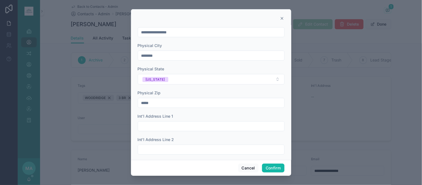
click at [265, 161] on div "Cancel Confirm" at bounding box center [211, 168] width 160 height 16
click at [270, 167] on button "Confirm" at bounding box center [273, 167] width 22 height 9
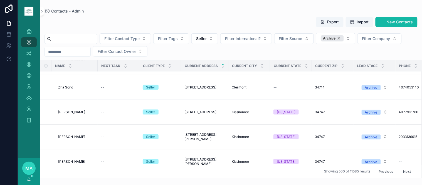
scroll to position [4629, 0]
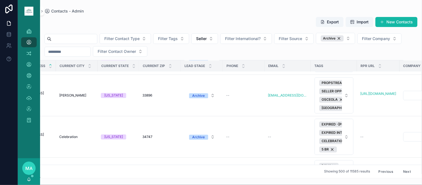
scroll to position [13369, 204]
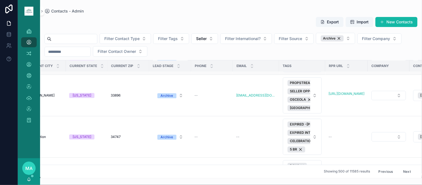
click at [366, 44] on icon "scrollable content" at bounding box center [368, 41] width 4 height 4
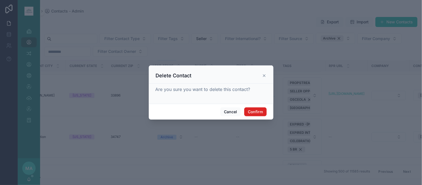
click at [260, 113] on button "Confirm" at bounding box center [255, 111] width 22 height 9
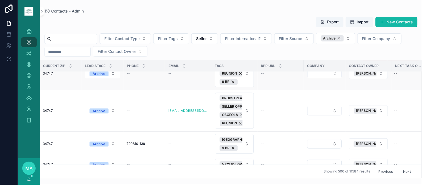
scroll to position [13555, 272]
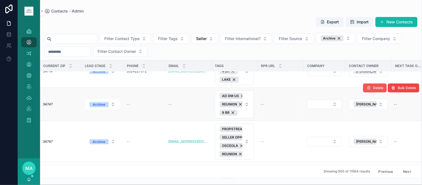
click at [374, 90] on span "Delete" at bounding box center [378, 88] width 10 height 4
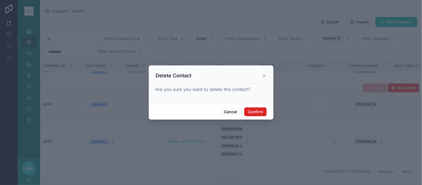
click at [254, 110] on button "Confirm" at bounding box center [255, 111] width 22 height 9
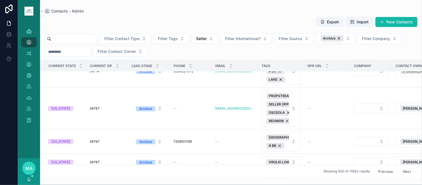
scroll to position [13555, 288]
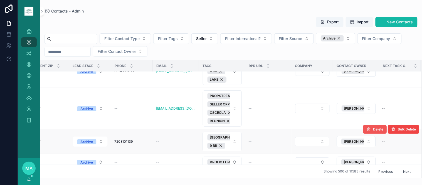
click at [373, 131] on span "Delete" at bounding box center [378, 129] width 10 height 4
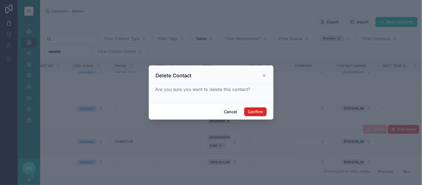
click at [253, 110] on button "Confirm" at bounding box center [255, 111] width 22 height 9
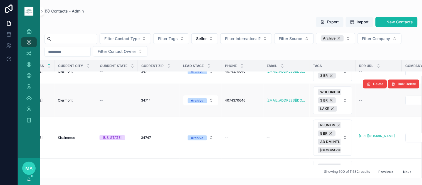
scroll to position [13678, 174]
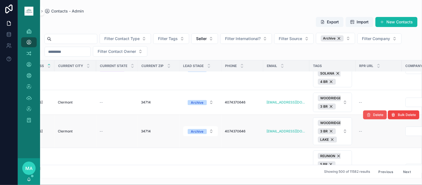
click at [373, 117] on span "Delete" at bounding box center [378, 115] width 10 height 4
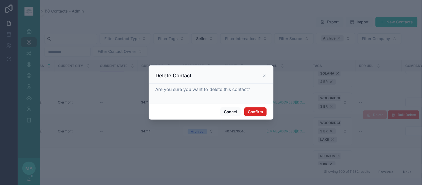
click at [257, 115] on button "Confirm" at bounding box center [255, 111] width 22 height 9
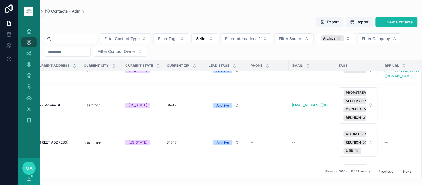
scroll to position [13864, 210]
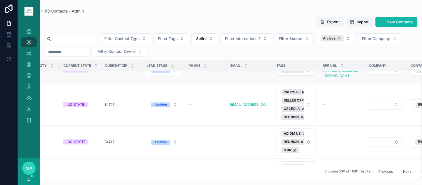
click at [377, 58] on span "Delete" at bounding box center [378, 56] width 10 height 4
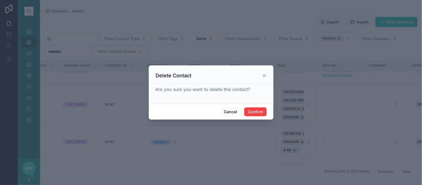
scroll to position [13833, 210]
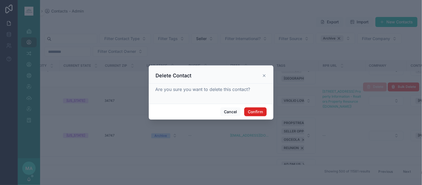
click at [249, 113] on button "Confirm" at bounding box center [255, 111] width 22 height 9
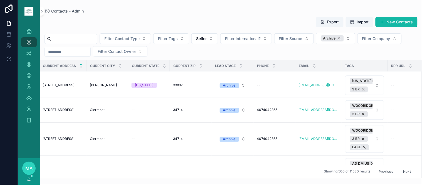
scroll to position [14358, 165]
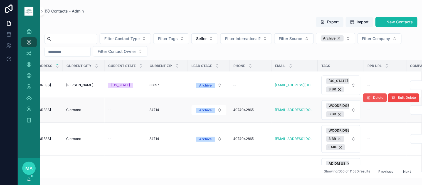
click at [374, 100] on span "Delete" at bounding box center [378, 98] width 10 height 4
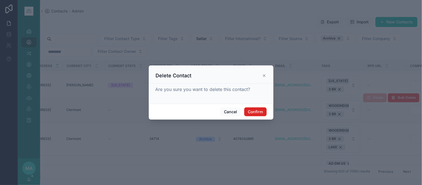
click at [260, 113] on button "Confirm" at bounding box center [255, 111] width 22 height 9
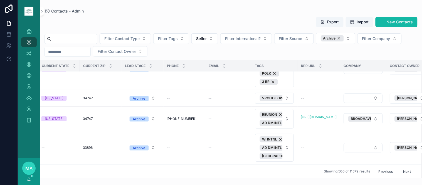
scroll to position [14668, 260]
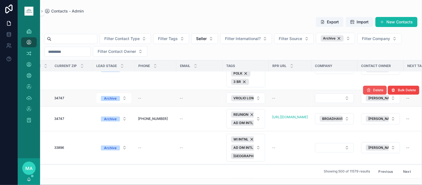
click at [373, 92] on span "Delete" at bounding box center [378, 90] width 10 height 4
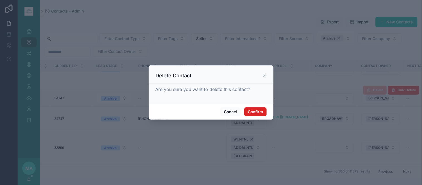
click at [258, 110] on button "Confirm" at bounding box center [255, 111] width 22 height 9
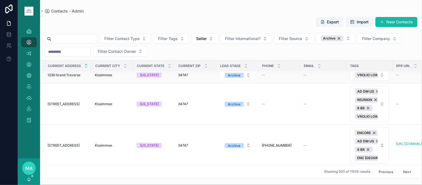
scroll to position [14791, 243]
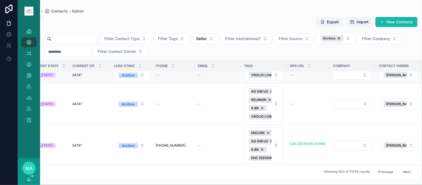
click at [377, 69] on span "Delete" at bounding box center [378, 67] width 10 height 4
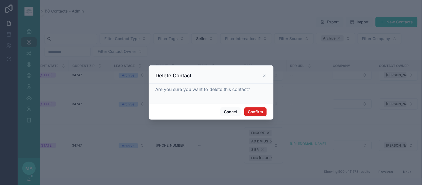
click at [259, 115] on button "Confirm" at bounding box center [255, 111] width 22 height 9
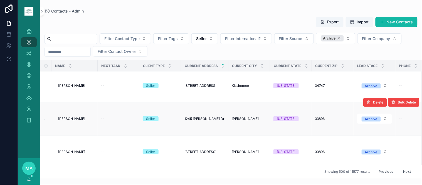
scroll to position [15331, 0]
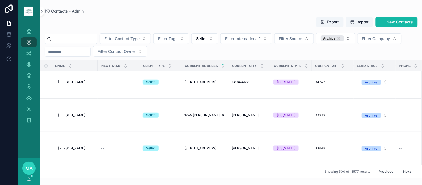
click at [402, 167] on button "Next" at bounding box center [407, 171] width 16 height 9
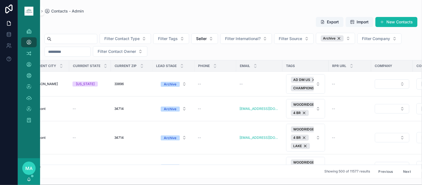
scroll to position [0, 210]
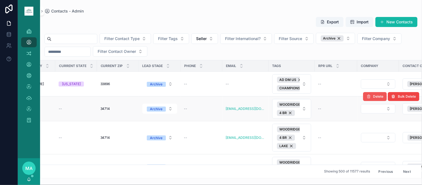
click at [367, 99] on button "Delete" at bounding box center [375, 96] width 24 height 9
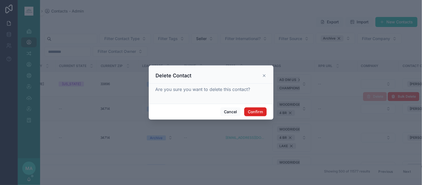
click at [249, 109] on button "Confirm" at bounding box center [255, 111] width 22 height 9
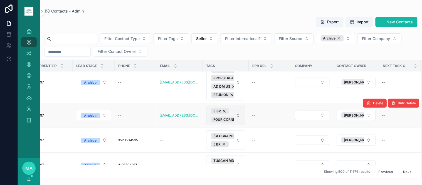
scroll to position [62, 288]
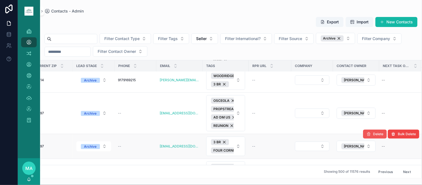
click at [373, 136] on span "Delete" at bounding box center [378, 134] width 10 height 4
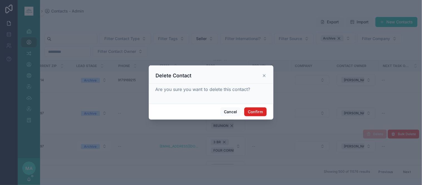
click at [253, 114] on button "Confirm" at bounding box center [255, 111] width 22 height 9
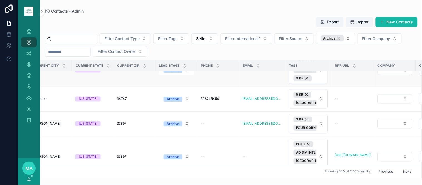
scroll to position [803, 198]
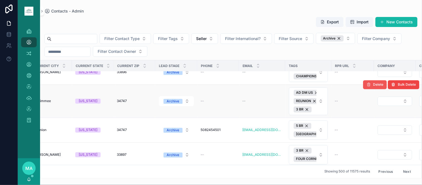
click at [373, 87] on span "Delete" at bounding box center [378, 85] width 10 height 4
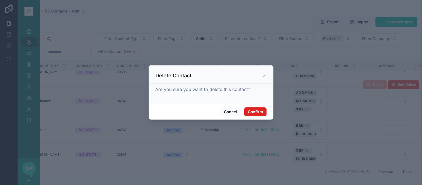
drag, startPoint x: 245, startPoint y: 111, endPoint x: 249, endPoint y: 110, distance: 4.0
click at [246, 111] on button "Confirm" at bounding box center [255, 111] width 22 height 9
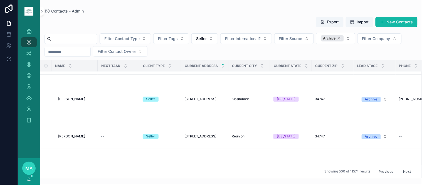
scroll to position [1328, 290]
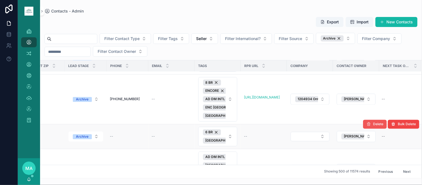
click at [373, 126] on span "Delete" at bounding box center [378, 124] width 10 height 4
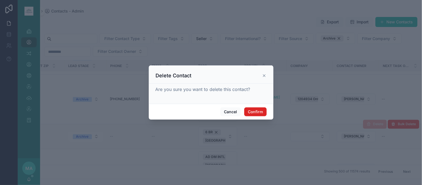
click at [260, 111] on button "Confirm" at bounding box center [255, 111] width 22 height 9
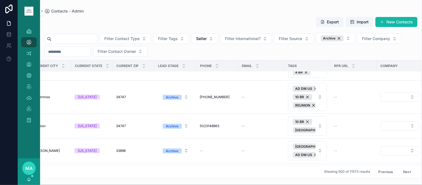
scroll to position [1760, 196]
click at [373, 116] on span "Delete" at bounding box center [378, 113] width 10 height 4
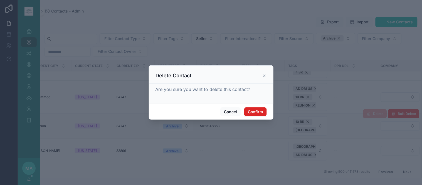
click at [250, 109] on button "Confirm" at bounding box center [255, 111] width 22 height 9
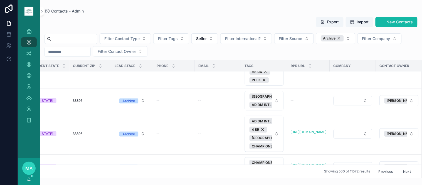
scroll to position [2749, 251]
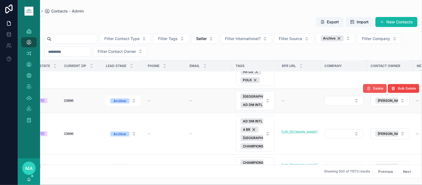
click at [368, 93] on button "Delete" at bounding box center [375, 88] width 24 height 9
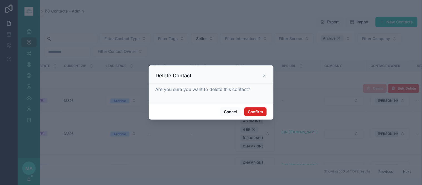
click at [259, 113] on button "Confirm" at bounding box center [255, 111] width 22 height 9
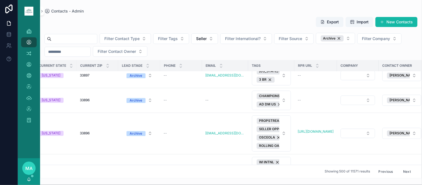
scroll to position [4634, 249]
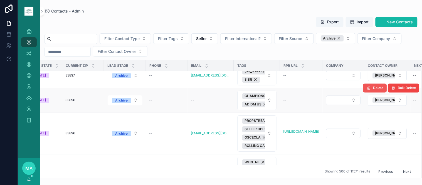
click at [366, 90] on icon "scrollable content" at bounding box center [368, 88] width 4 height 4
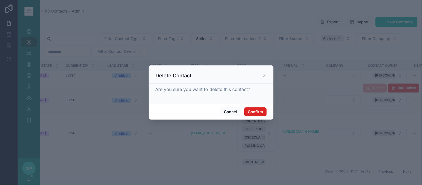
click at [259, 110] on button "Confirm" at bounding box center [255, 111] width 22 height 9
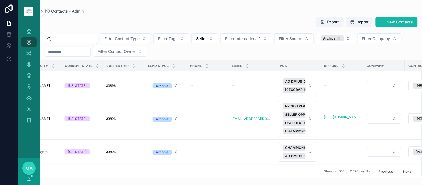
scroll to position [4851, 247]
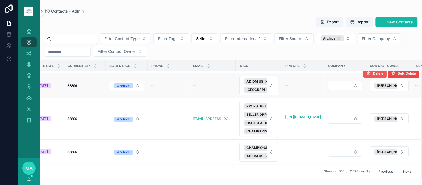
click at [373, 76] on span "Delete" at bounding box center [378, 73] width 10 height 4
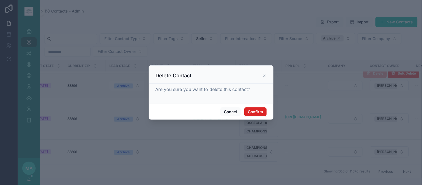
click at [265, 113] on button "Confirm" at bounding box center [255, 111] width 22 height 9
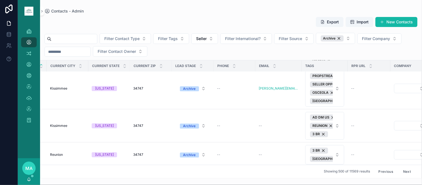
scroll to position [7940, 284]
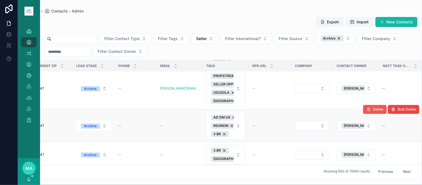
click at [373, 111] on span "Delete" at bounding box center [378, 109] width 10 height 4
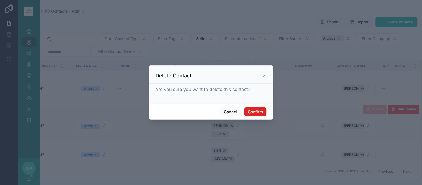
click at [254, 110] on button "Confirm" at bounding box center [255, 111] width 22 height 9
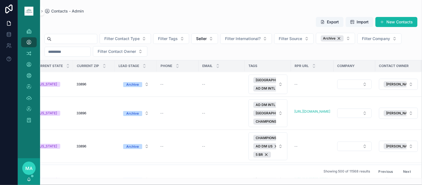
scroll to position [8681, 288]
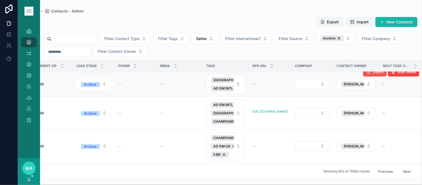
click at [373, 74] on span "Delete" at bounding box center [378, 72] width 10 height 4
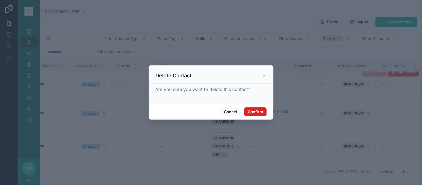
click at [259, 113] on button "Confirm" at bounding box center [255, 111] width 22 height 9
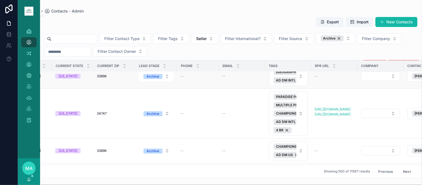
scroll to position [10197, 218]
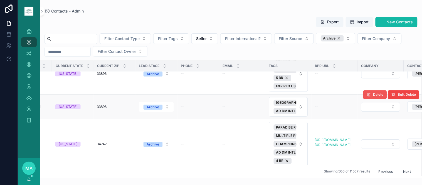
click at [373, 97] on span "Delete" at bounding box center [378, 94] width 10 height 4
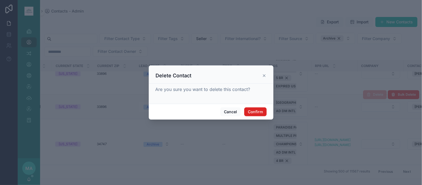
click at [248, 110] on button "Confirm" at bounding box center [255, 111] width 22 height 9
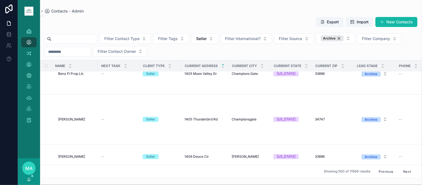
scroll to position [10320, 0]
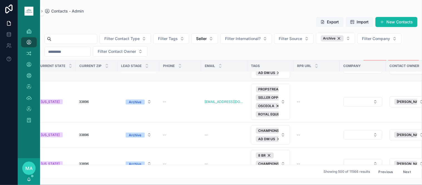
scroll to position [10413, 236]
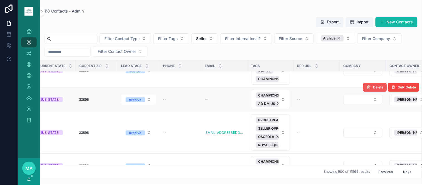
click at [372, 92] on button "Delete" at bounding box center [375, 87] width 24 height 9
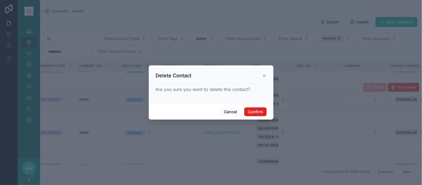
click at [252, 111] on button "Confirm" at bounding box center [255, 111] width 22 height 9
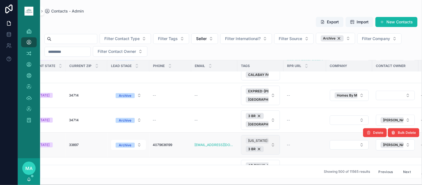
scroll to position [12546, 245]
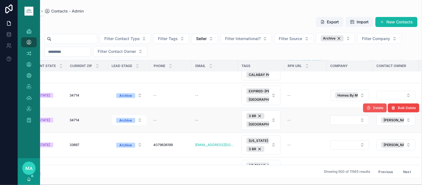
click at [366, 112] on button "Delete" at bounding box center [375, 107] width 24 height 9
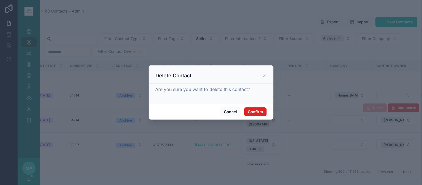
click at [252, 112] on button "Confirm" at bounding box center [255, 111] width 22 height 9
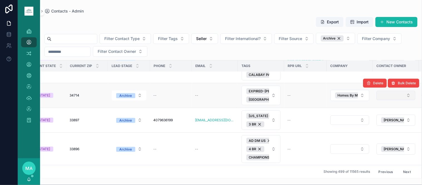
click at [405, 100] on button "Select Button" at bounding box center [395, 95] width 39 height 9
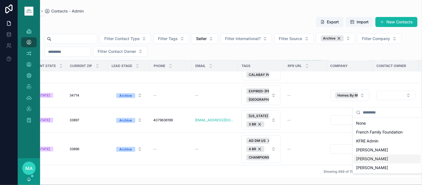
click at [372, 161] on span "[PERSON_NAME]" at bounding box center [372, 159] width 32 height 6
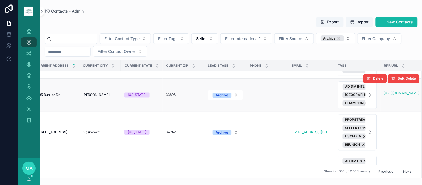
scroll to position [14894, 149]
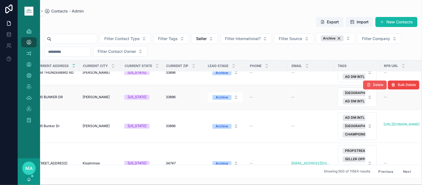
click at [381, 90] on button "Delete" at bounding box center [375, 85] width 24 height 9
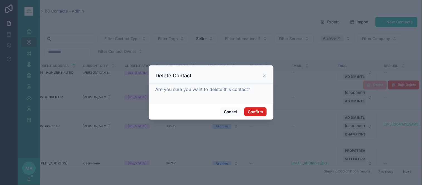
click at [260, 110] on button "Confirm" at bounding box center [255, 111] width 22 height 9
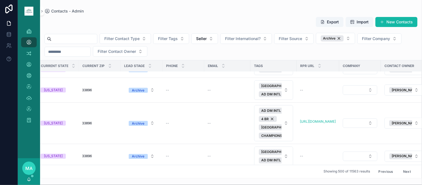
scroll to position [15915, 288]
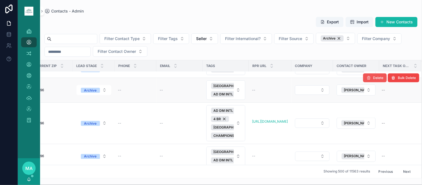
click at [371, 82] on button "Delete" at bounding box center [375, 77] width 24 height 9
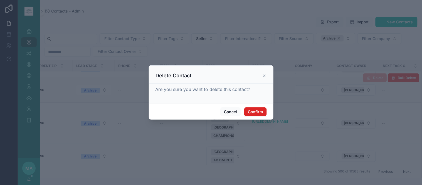
click at [258, 108] on button "Confirm" at bounding box center [255, 111] width 22 height 9
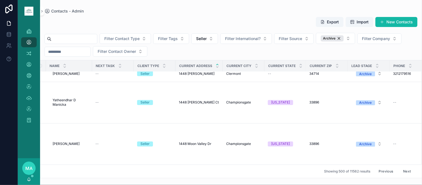
scroll to position [16539, 6]
